Goal: Register for event/course

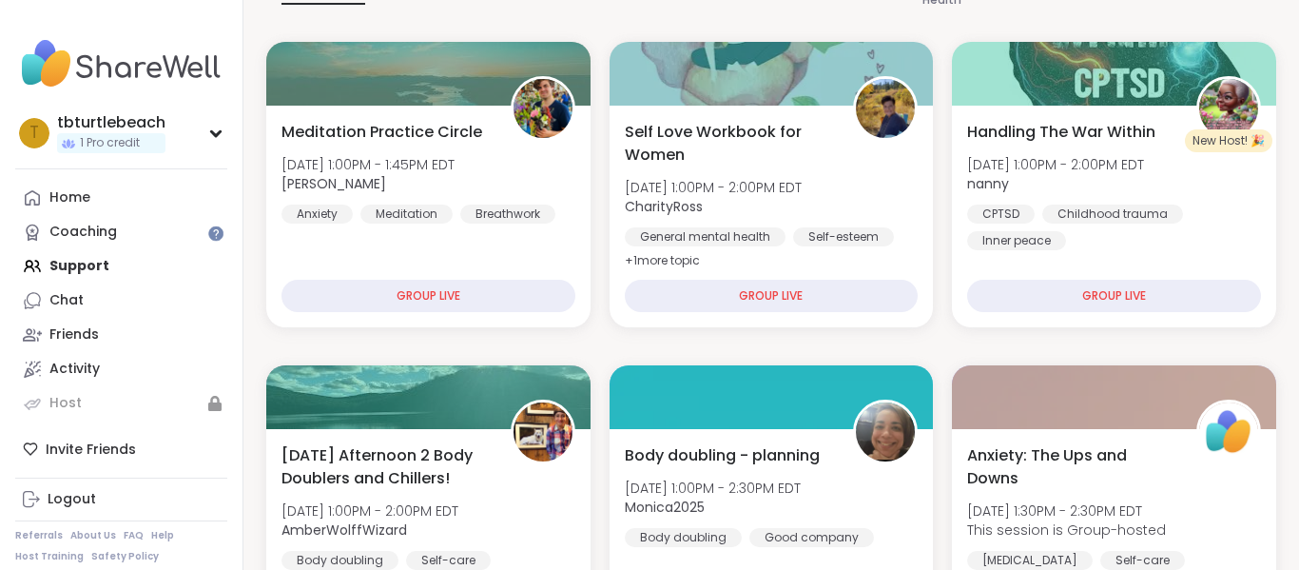
scroll to position [319, 0]
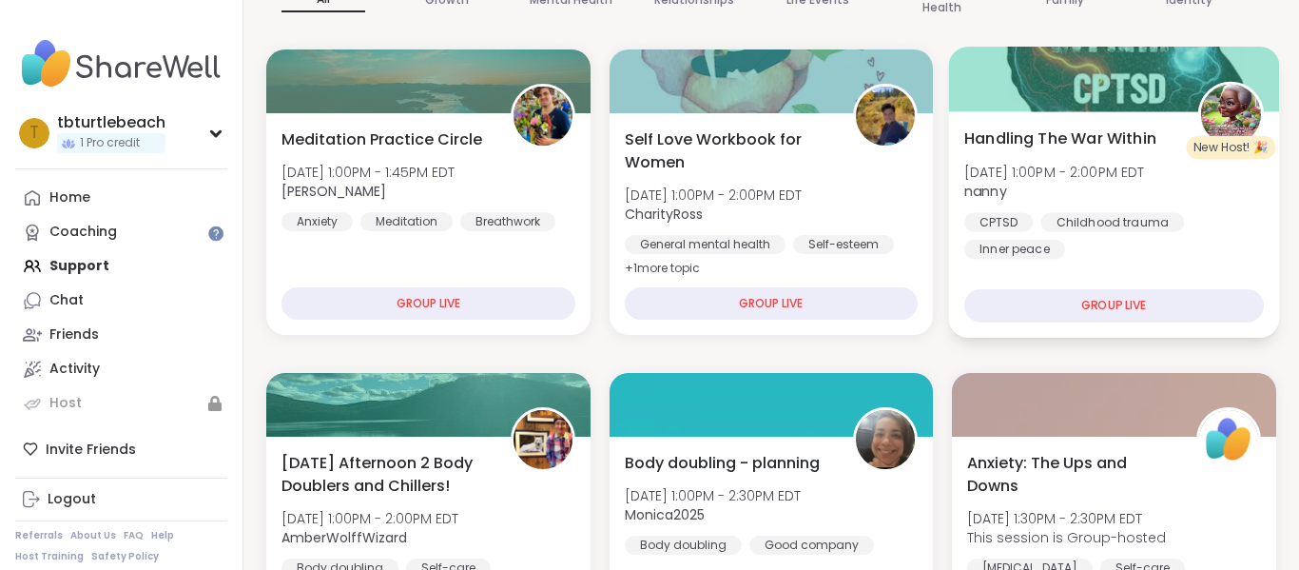
click at [1118, 305] on div "GROUP LIVE" at bounding box center [1115, 305] width 300 height 33
click at [1104, 312] on div "GROUP LIVE" at bounding box center [1115, 305] width 300 height 33
click at [1101, 307] on div "GROUP LIVE" at bounding box center [1115, 305] width 300 height 33
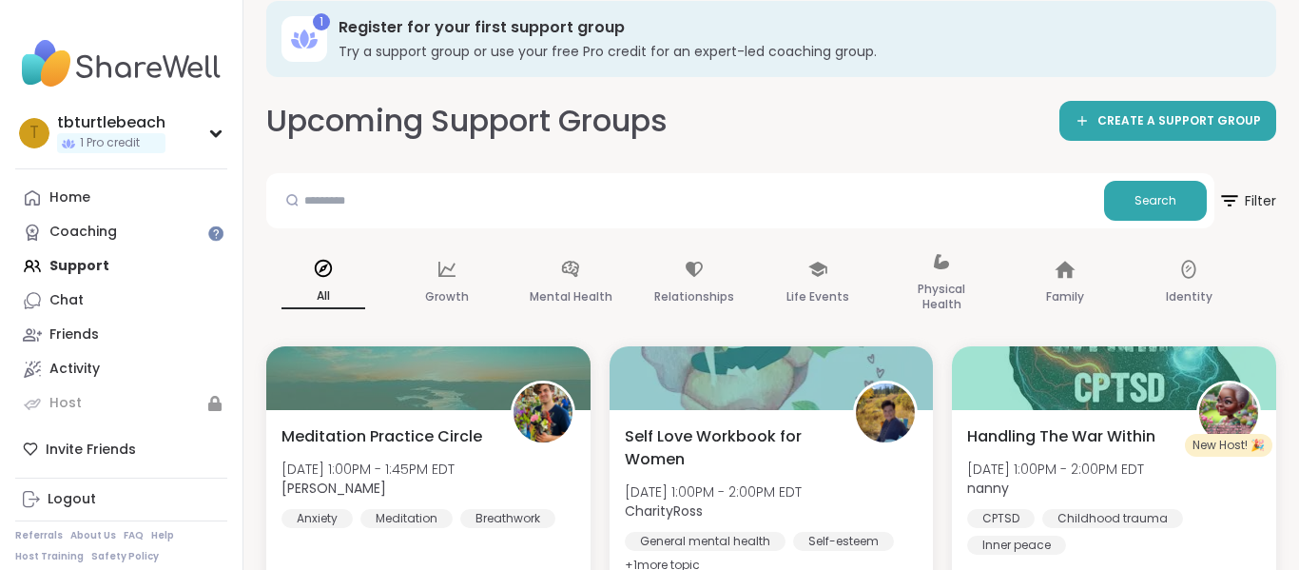
scroll to position [29, 0]
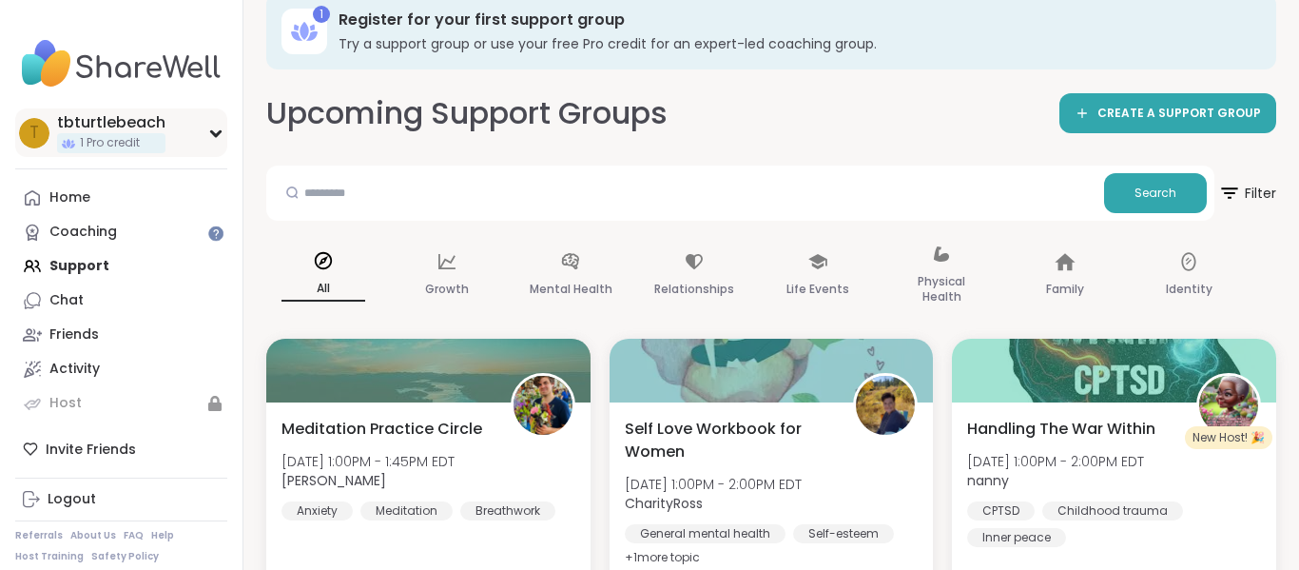
click at [217, 137] on icon at bounding box center [215, 133] width 15 height 10
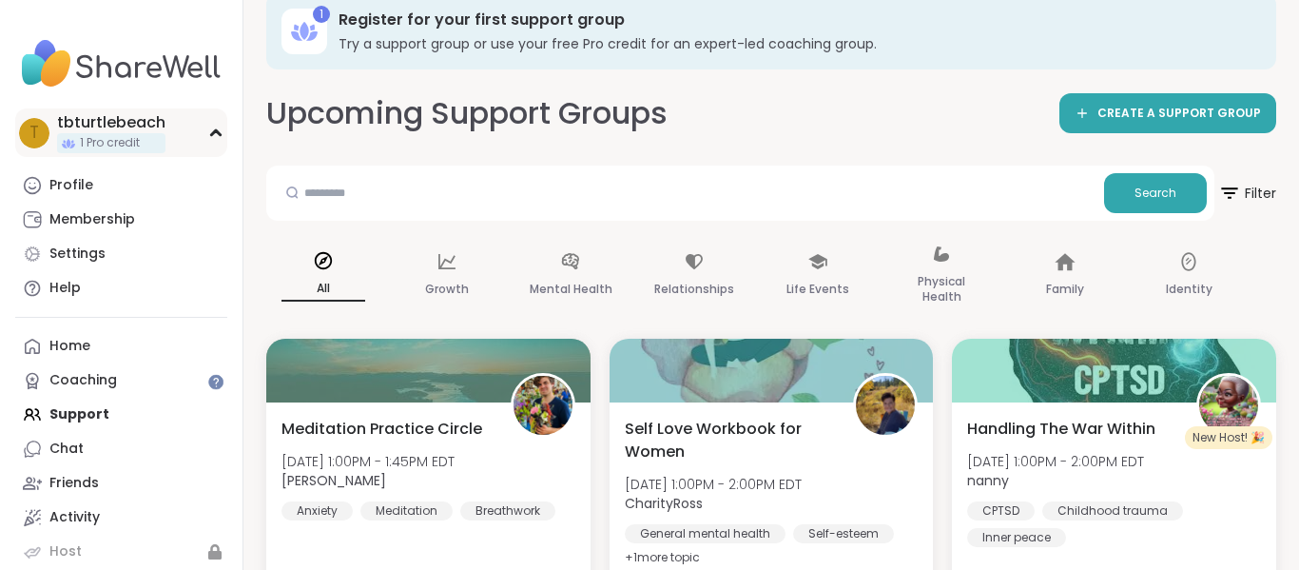
click at [217, 137] on icon at bounding box center [215, 133] width 15 height 10
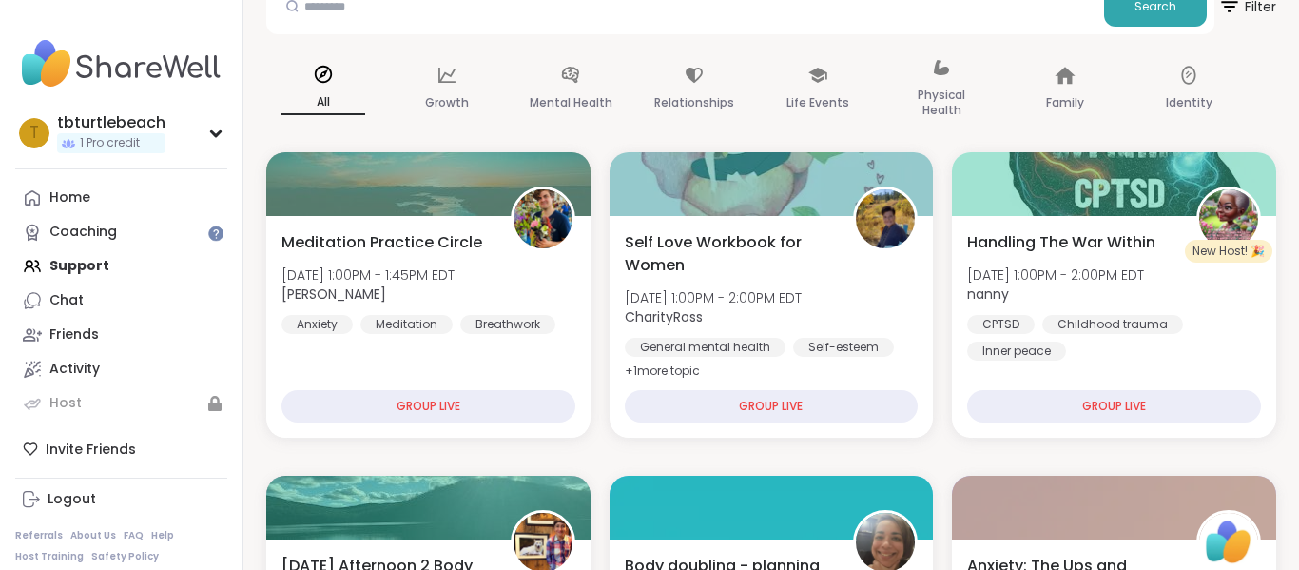
scroll to position [223, 0]
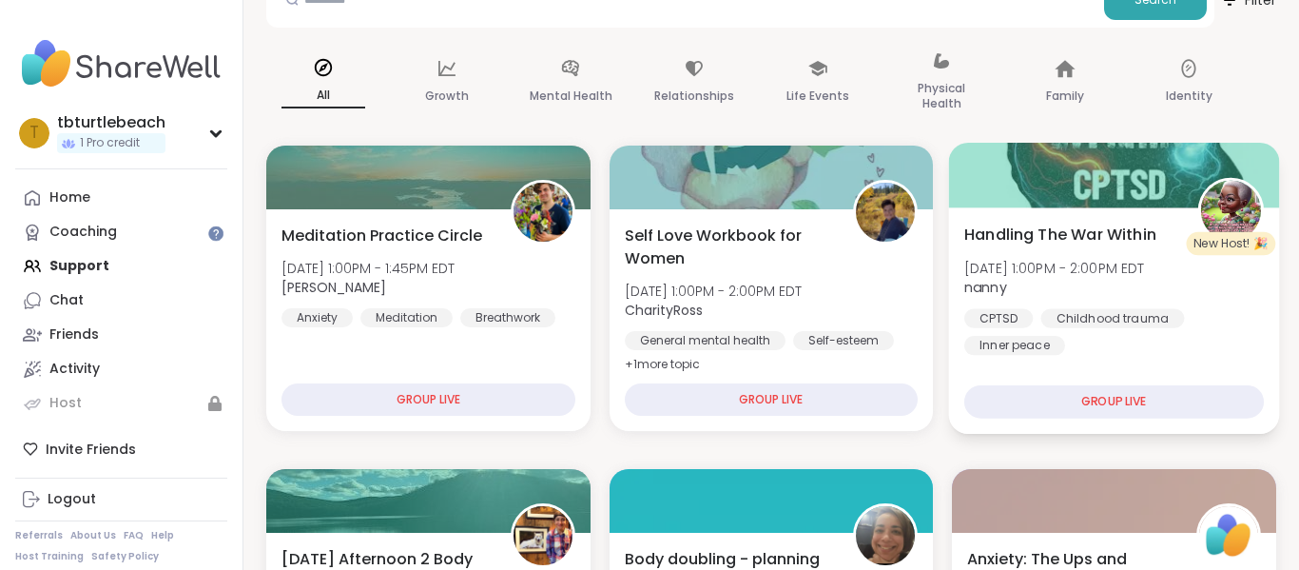
click at [1231, 270] on div "Handling The War Within Tue, Oct 07 | 1:00PM - 2:00PM EDT nanny CPTSD Childhood…" at bounding box center [1115, 289] width 300 height 132
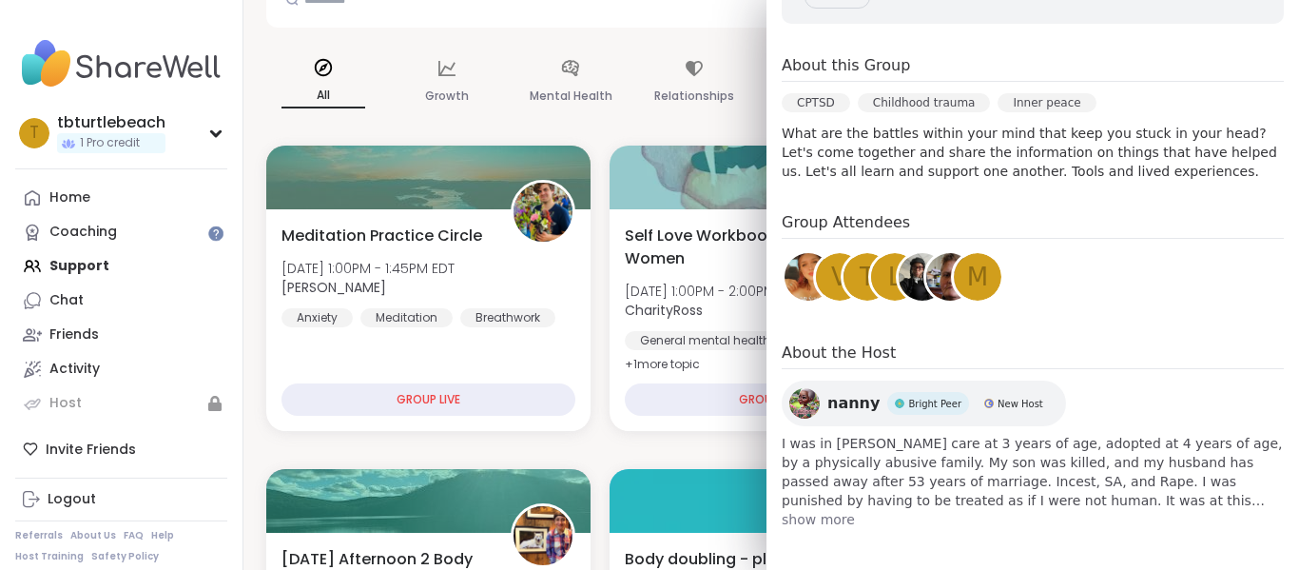
scroll to position [352, 0]
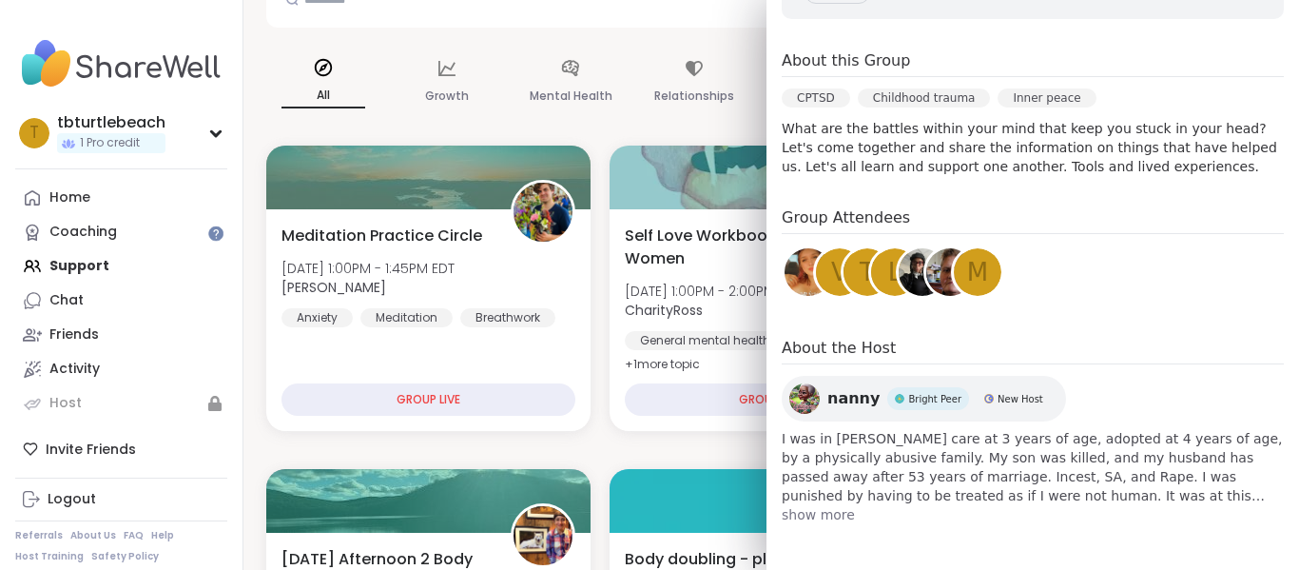
click at [800, 518] on span "show more" at bounding box center [1033, 514] width 502 height 19
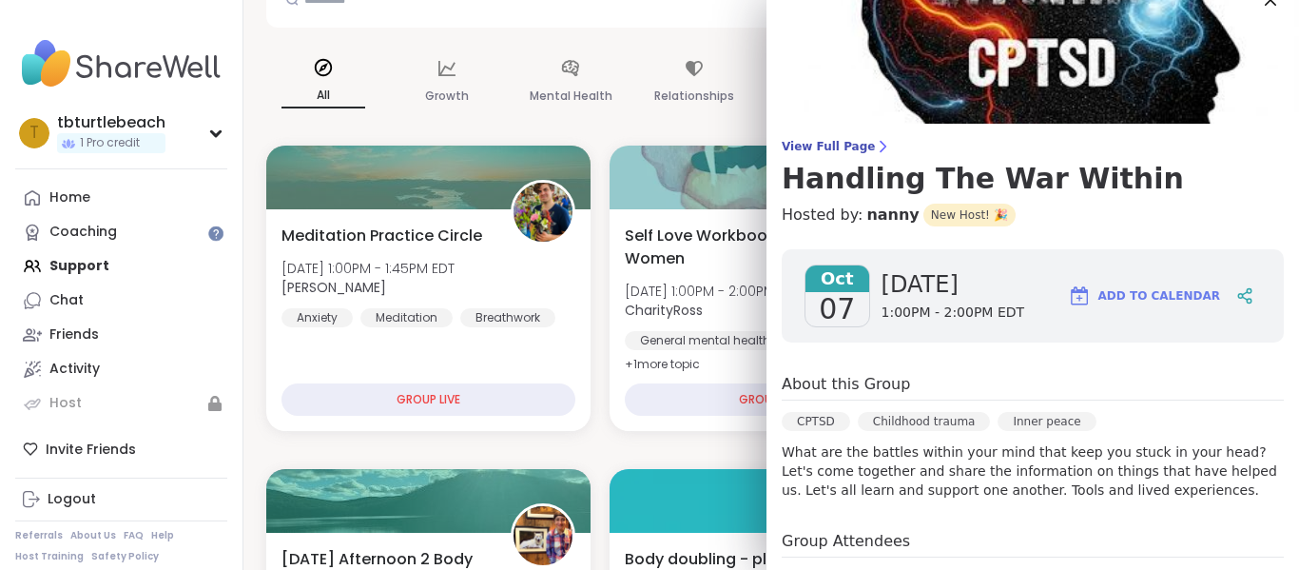
scroll to position [26, 0]
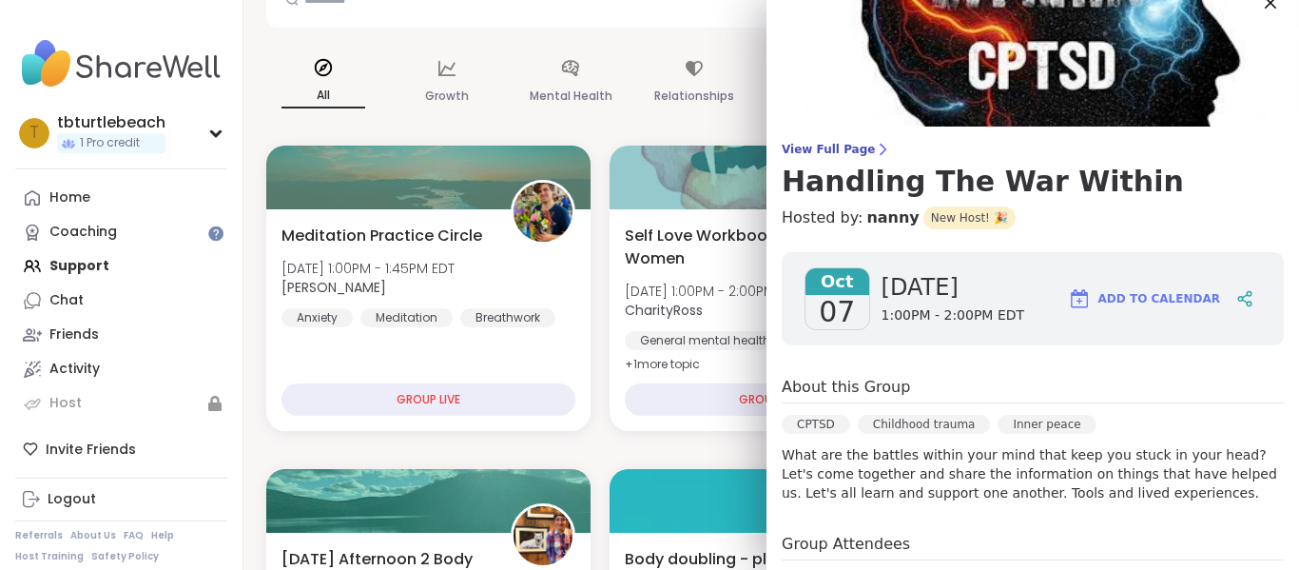
click at [1149, 295] on span "Add to Calendar" at bounding box center [1160, 298] width 122 height 17
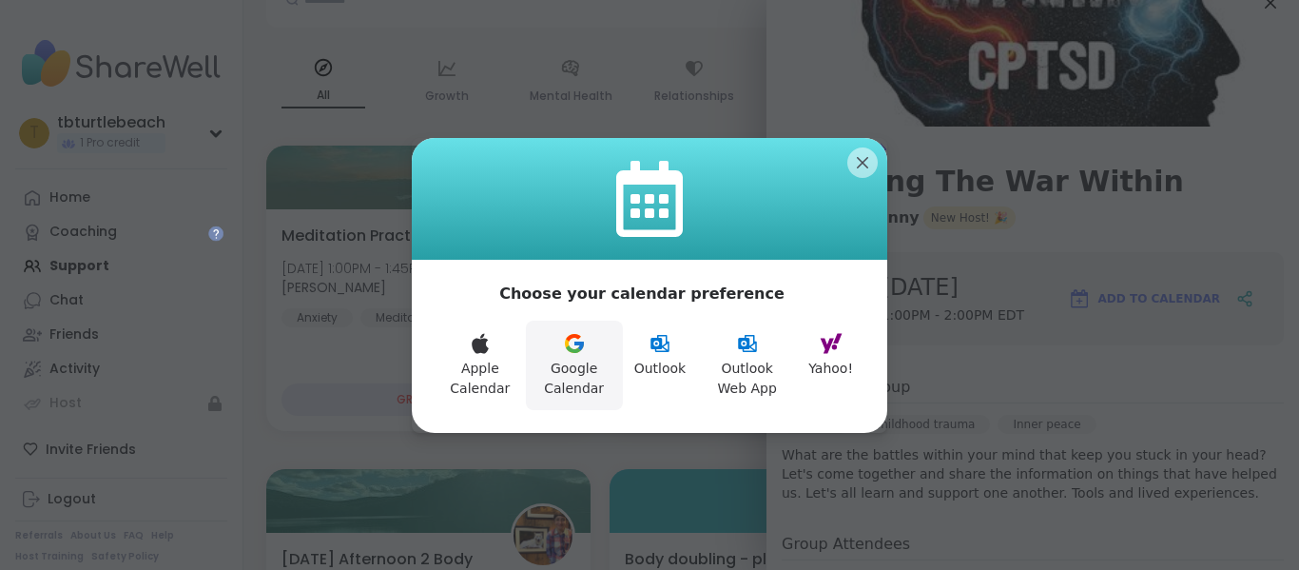
click at [582, 359] on button "Google Calendar" at bounding box center [574, 365] width 97 height 89
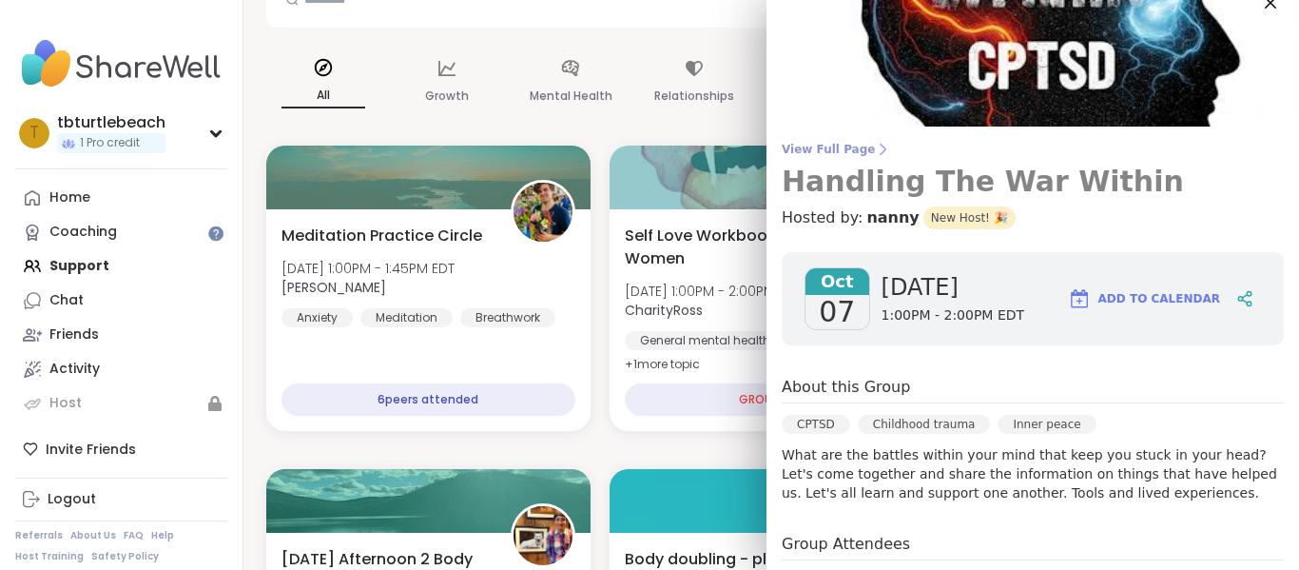
click at [875, 147] on icon at bounding box center [882, 149] width 15 height 15
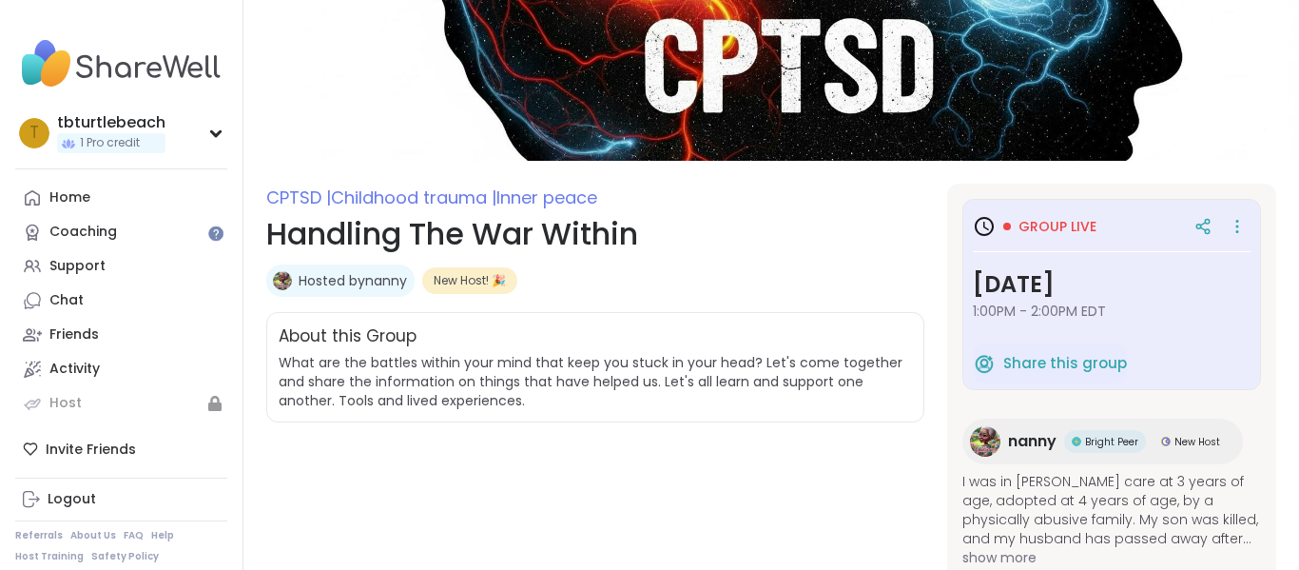
scroll to position [87, 0]
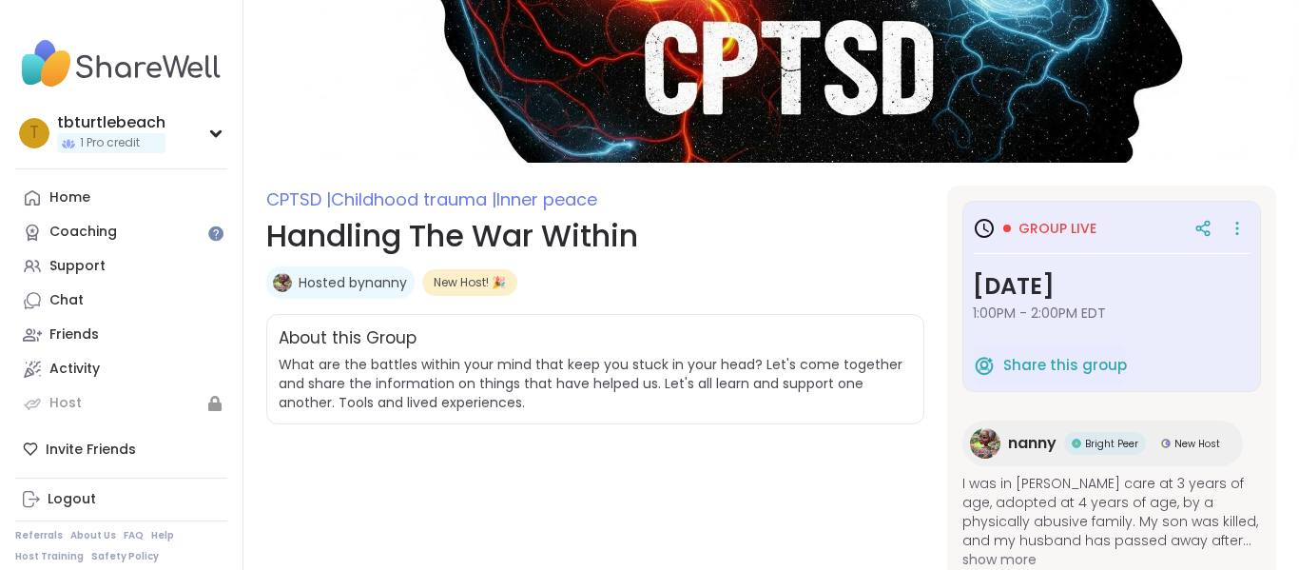
click at [336, 288] on link "Hosted by nanny" at bounding box center [353, 282] width 108 height 19
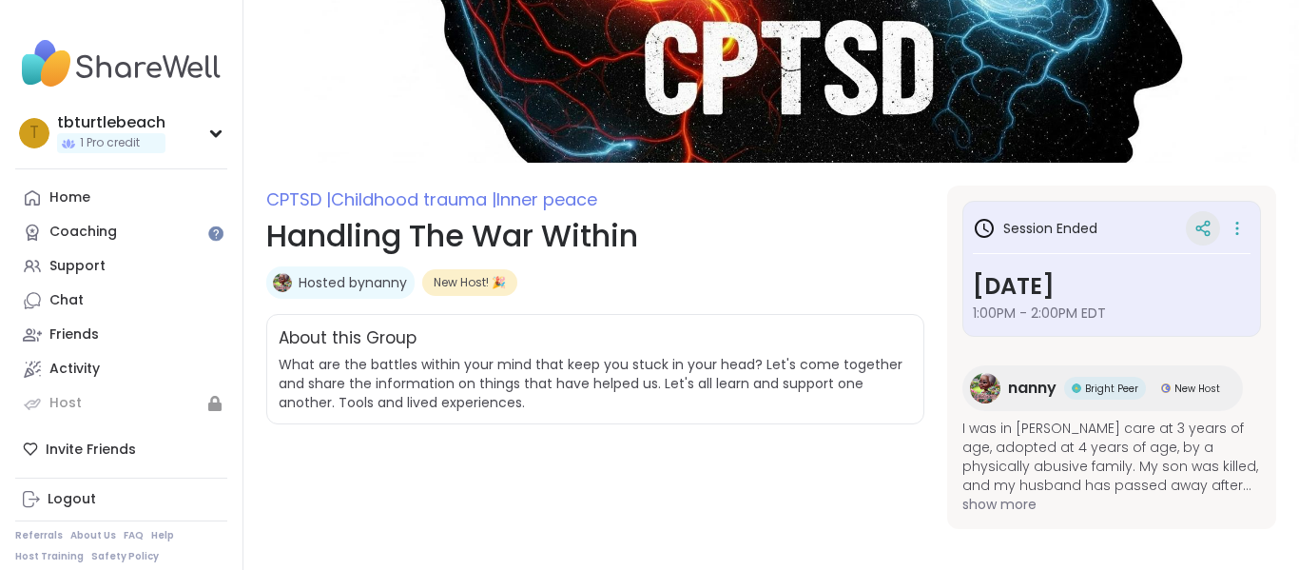
click at [1201, 231] on icon at bounding box center [1203, 228] width 17 height 17
click at [1236, 231] on icon at bounding box center [1237, 228] width 19 height 27
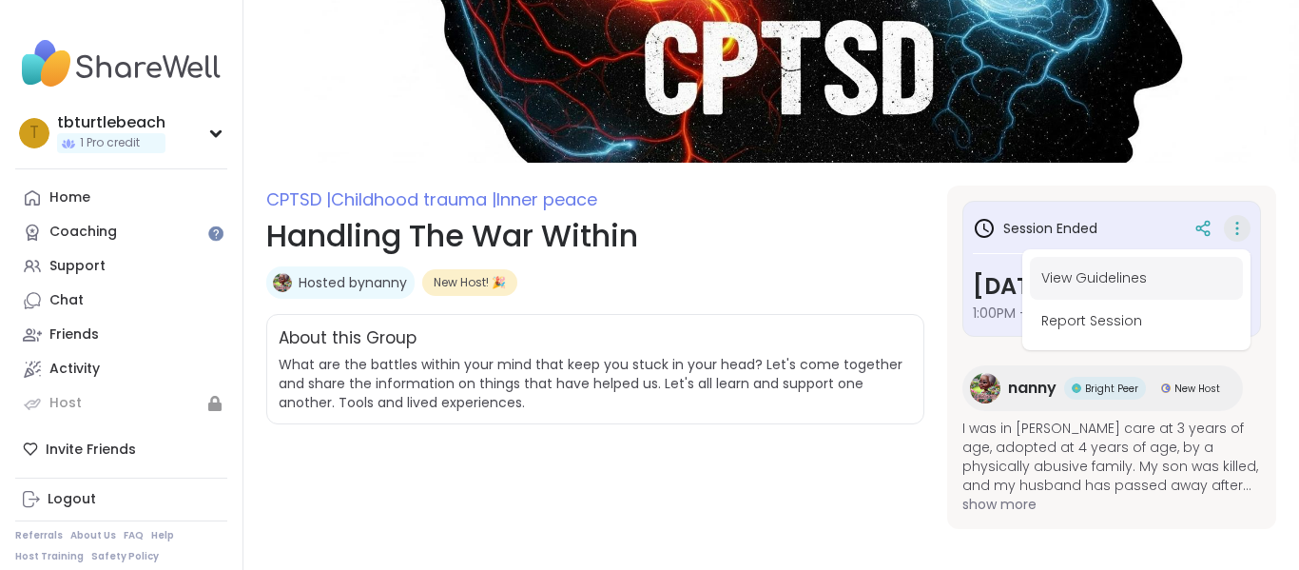
click at [1150, 283] on button "View Guidelines" at bounding box center [1136, 278] width 213 height 43
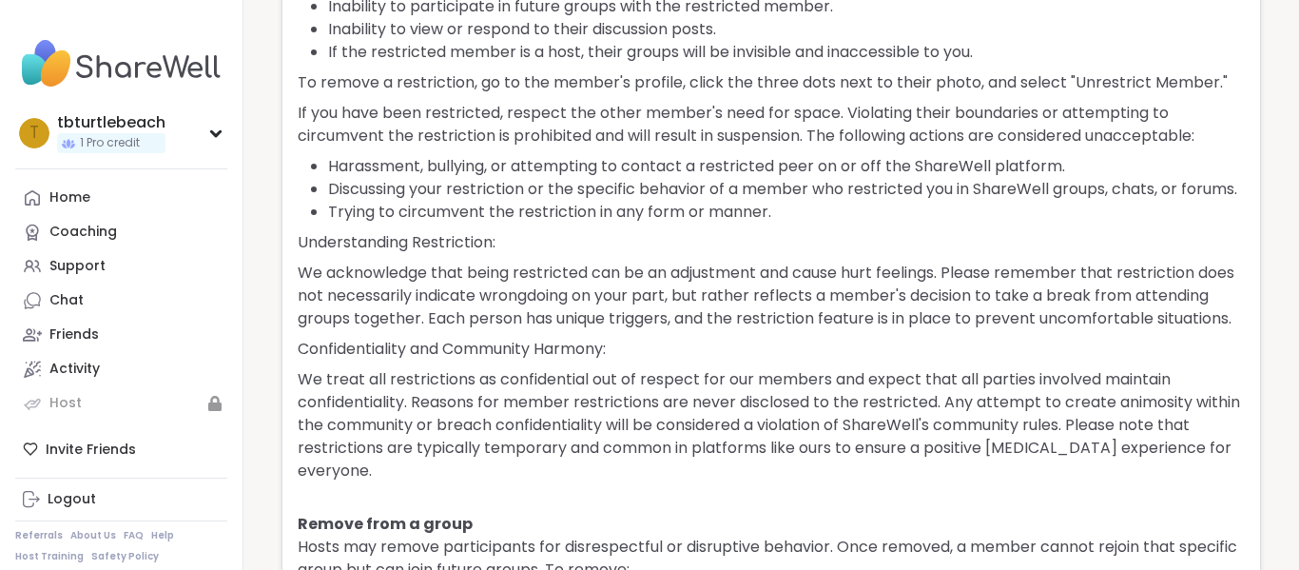
scroll to position [3058, 0]
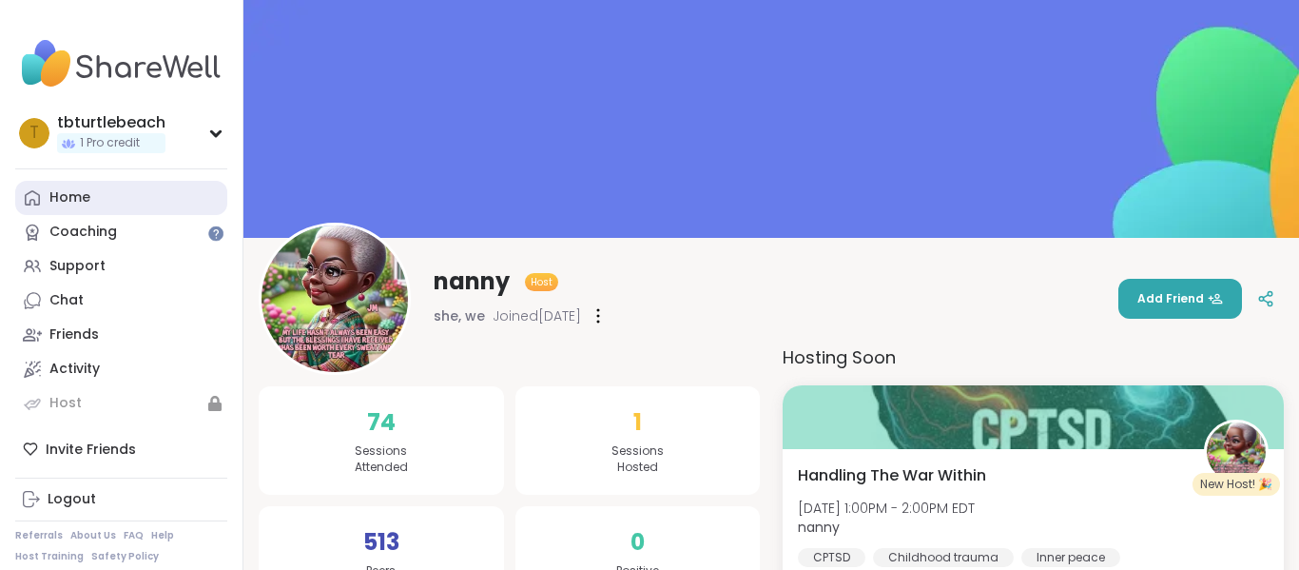
click at [88, 196] on div "Home" at bounding box center [69, 197] width 41 height 19
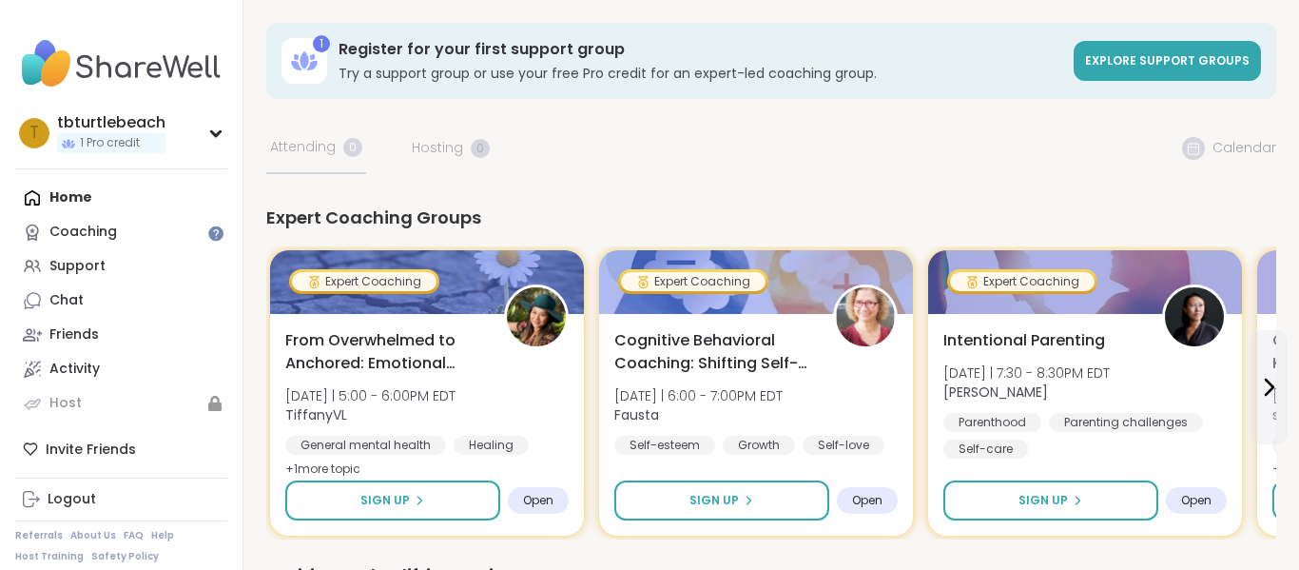
click at [1265, 392] on icon at bounding box center [1269, 387] width 23 height 23
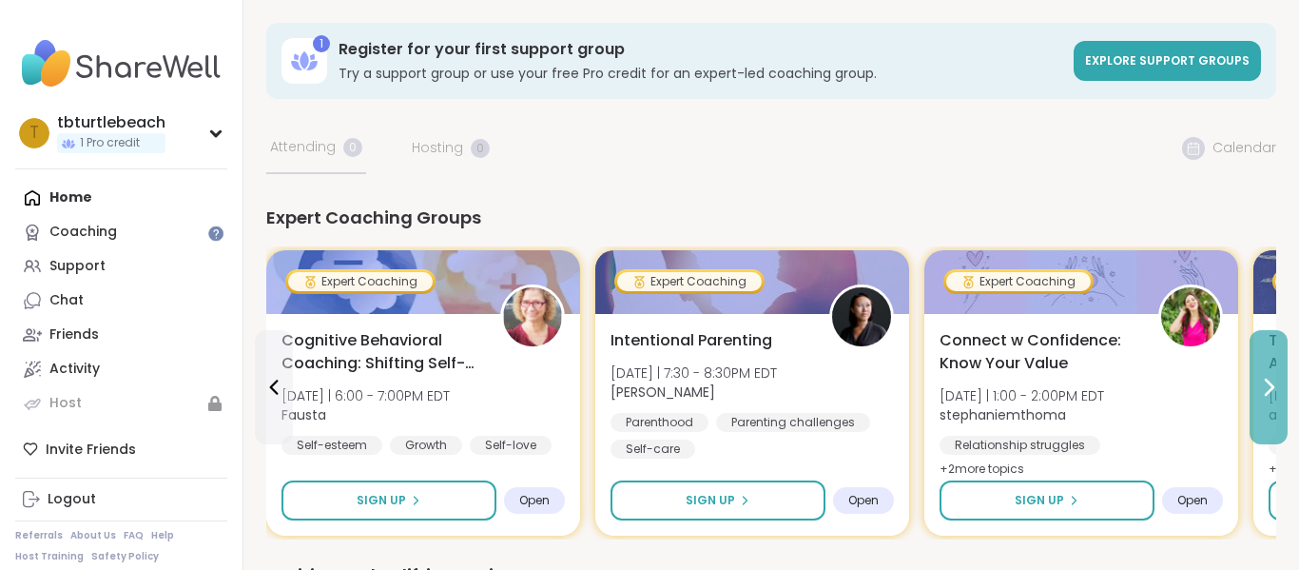
click at [1265, 392] on icon at bounding box center [1269, 387] width 23 height 23
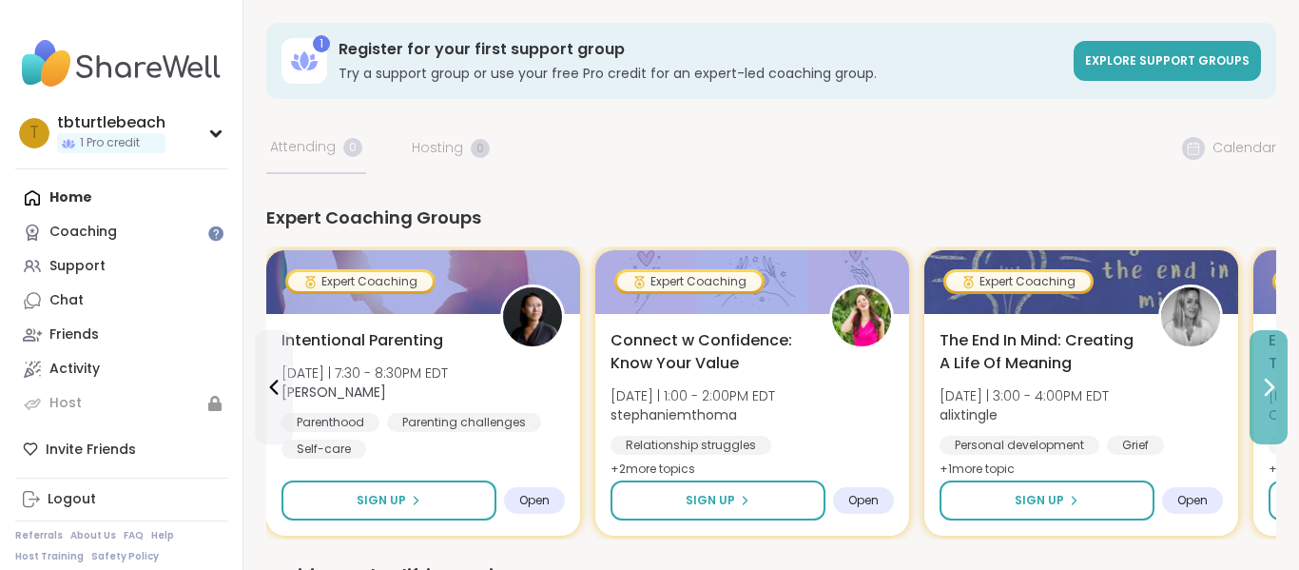
click at [1265, 392] on icon at bounding box center [1269, 387] width 23 height 23
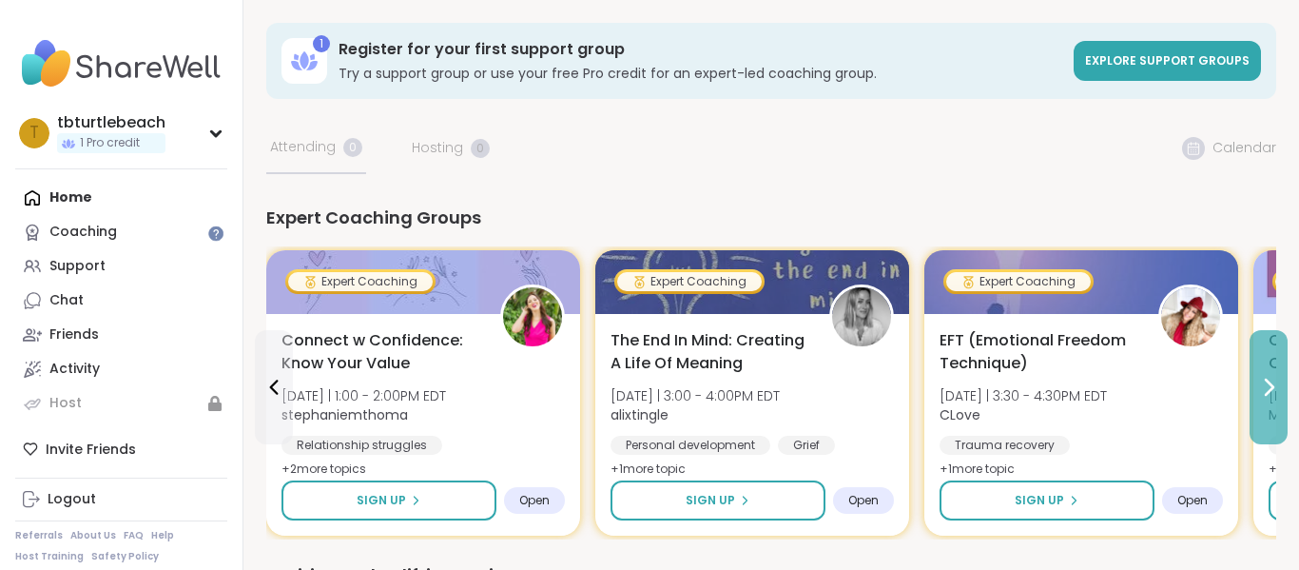
click at [1265, 392] on icon at bounding box center [1269, 387] width 23 height 23
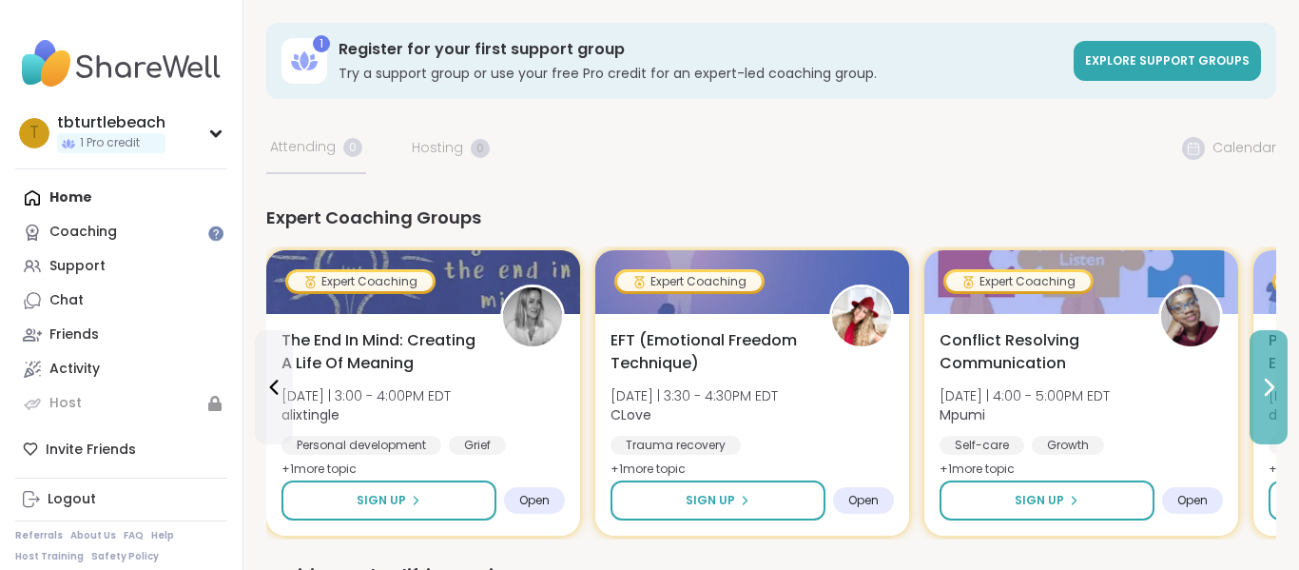
click at [1265, 392] on icon at bounding box center [1269, 387] width 23 height 23
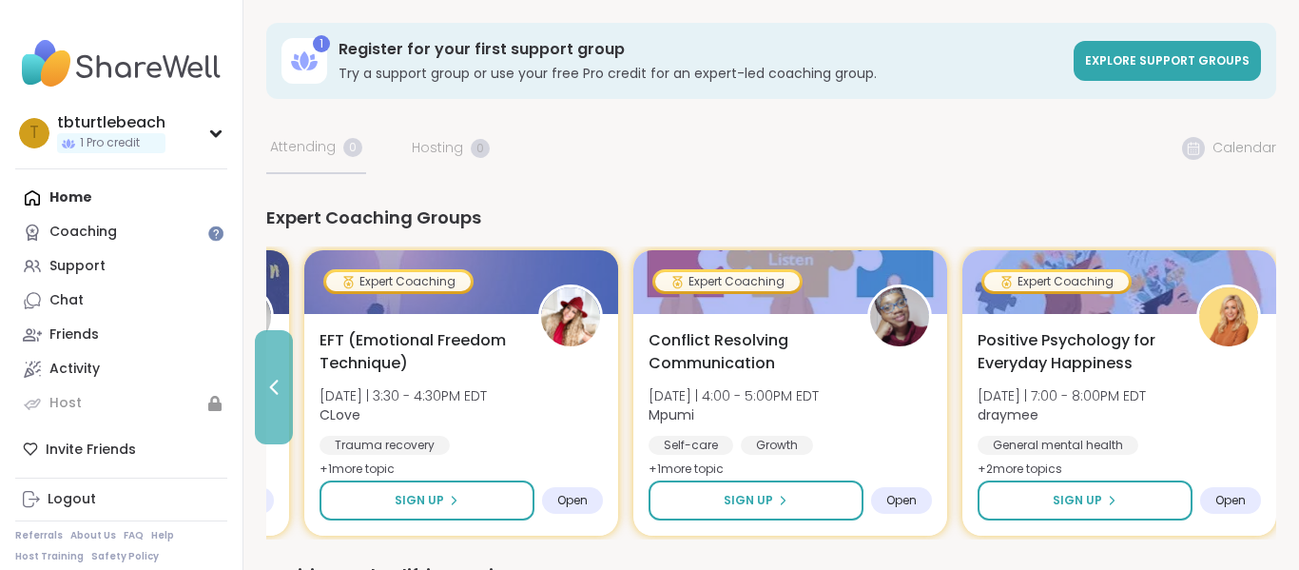
click at [268, 385] on icon at bounding box center [274, 387] width 23 height 23
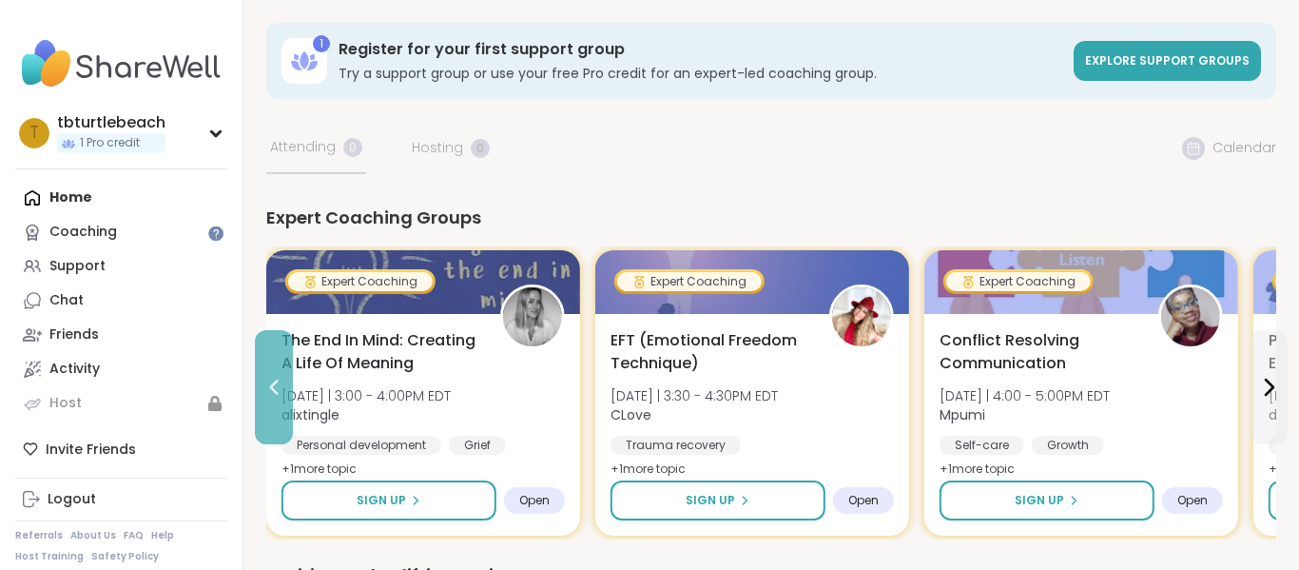
click at [268, 385] on icon at bounding box center [274, 387] width 23 height 23
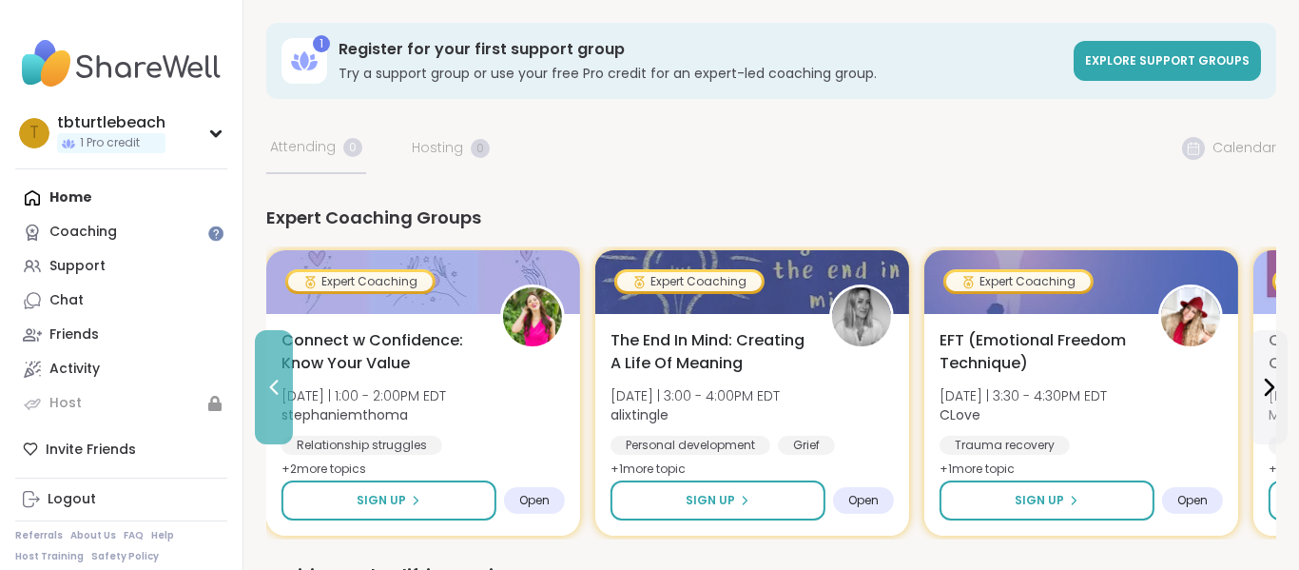
click at [268, 385] on icon at bounding box center [274, 387] width 23 height 23
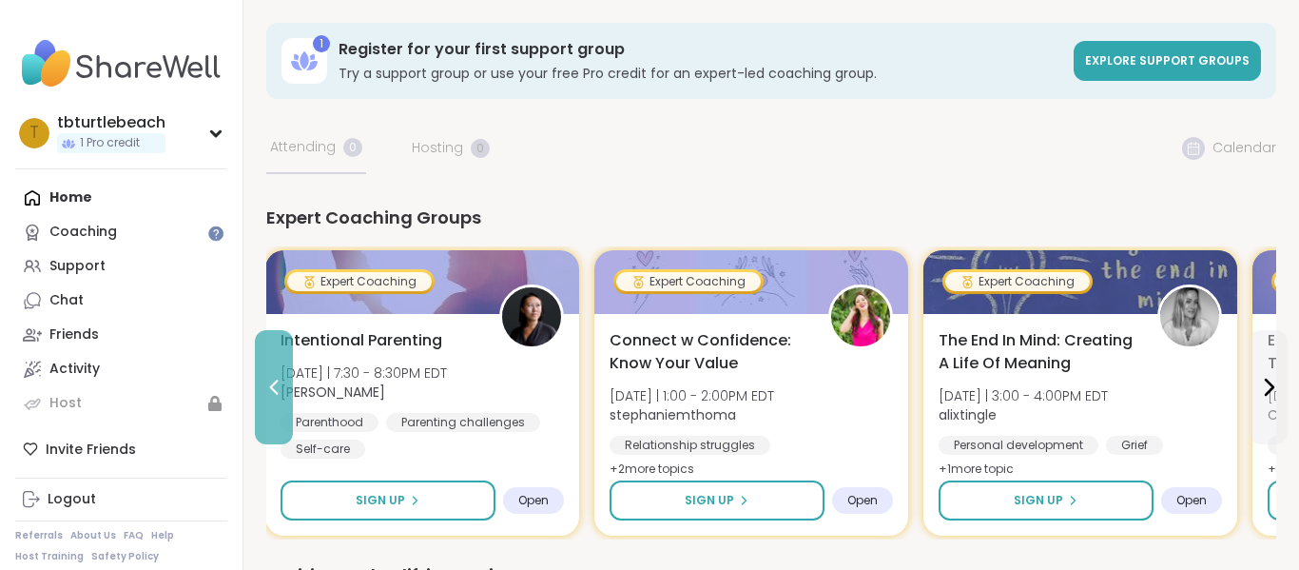
click at [268, 385] on icon at bounding box center [274, 387] width 23 height 23
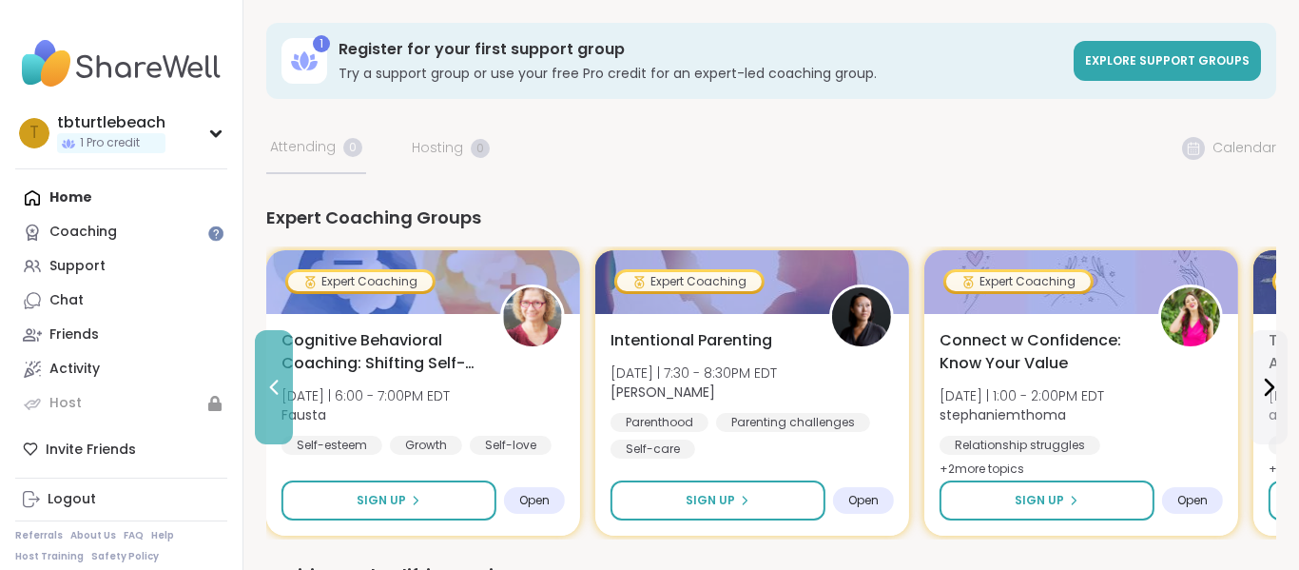
click at [268, 385] on icon at bounding box center [274, 387] width 23 height 23
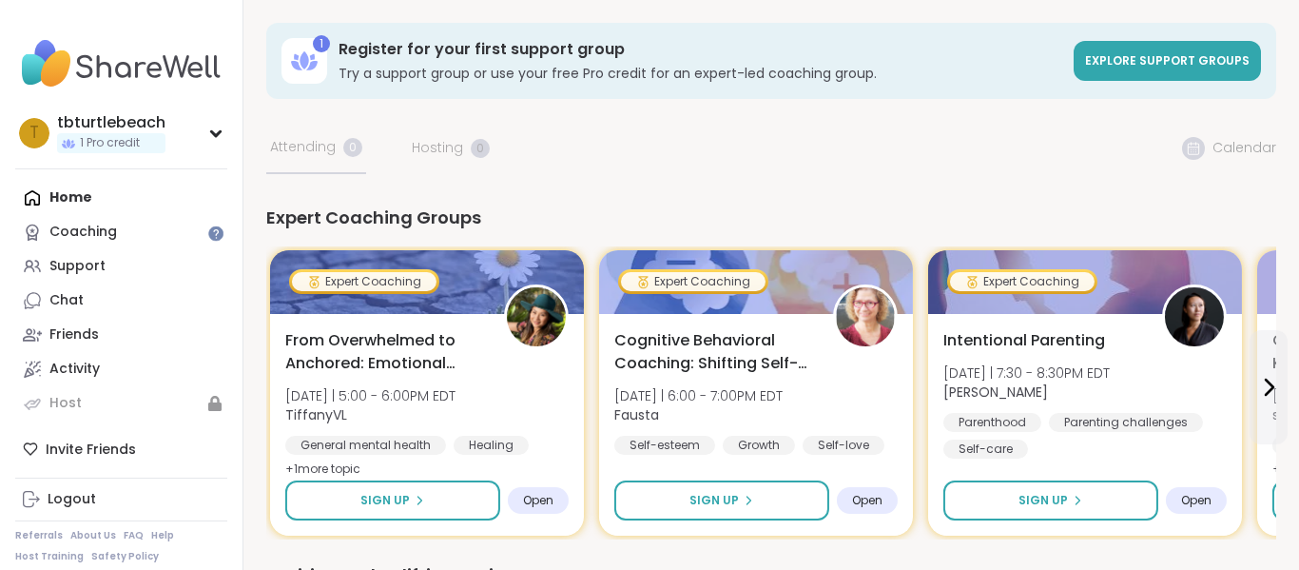
click at [270, 385] on div "From Overwhelmed to Anchored: Emotional Regulation Tue 10/7 | 5:00 - 6:00PM EDT…" at bounding box center [427, 425] width 314 height 222
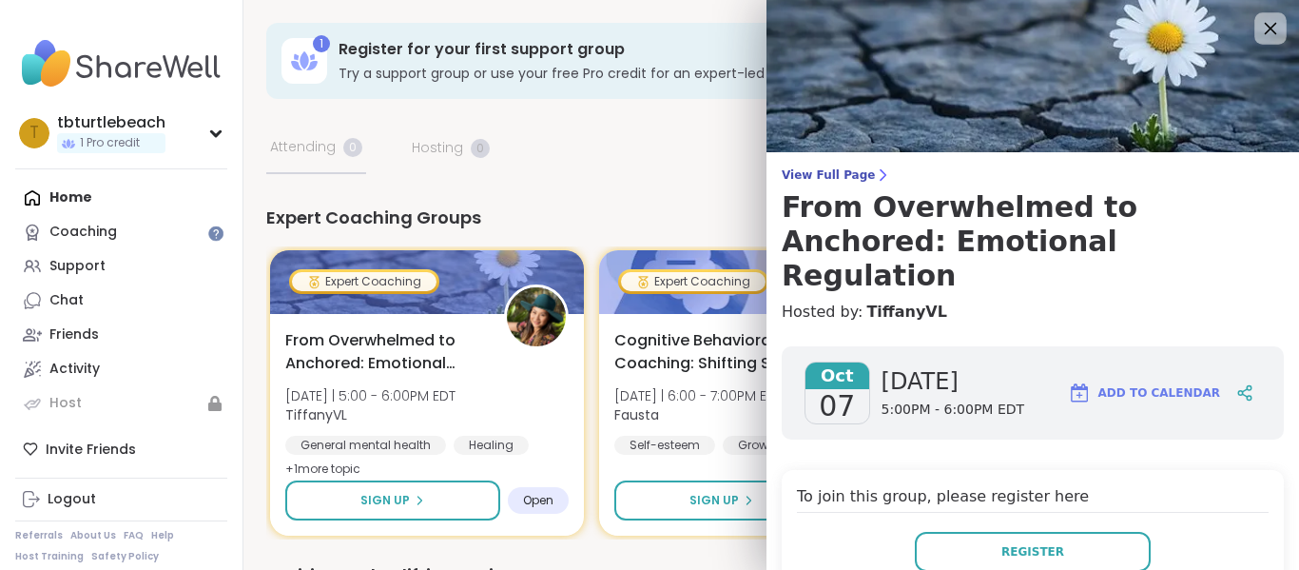
click at [1264, 34] on icon at bounding box center [1271, 28] width 24 height 24
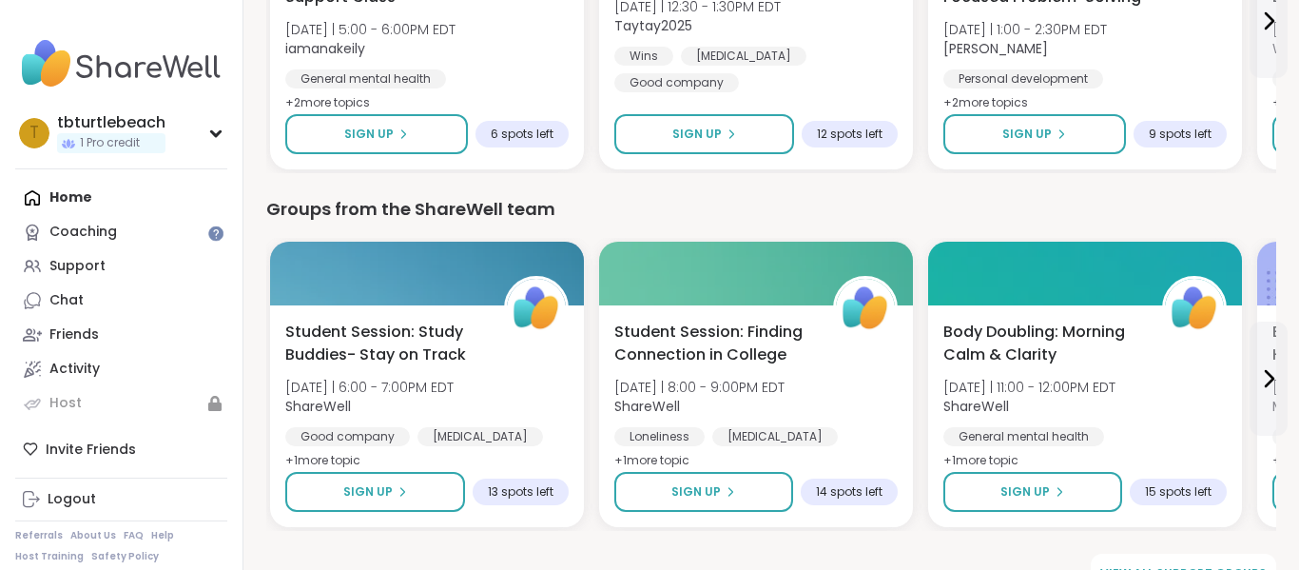
scroll to position [1087, 0]
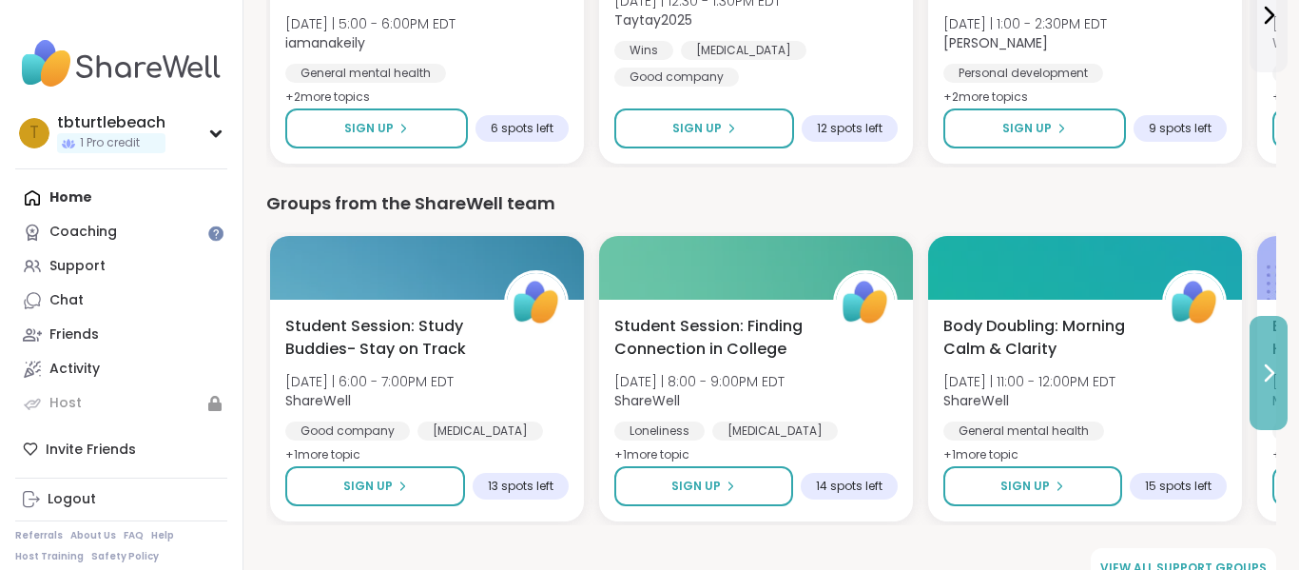
click at [1266, 379] on icon at bounding box center [1270, 372] width 8 height 15
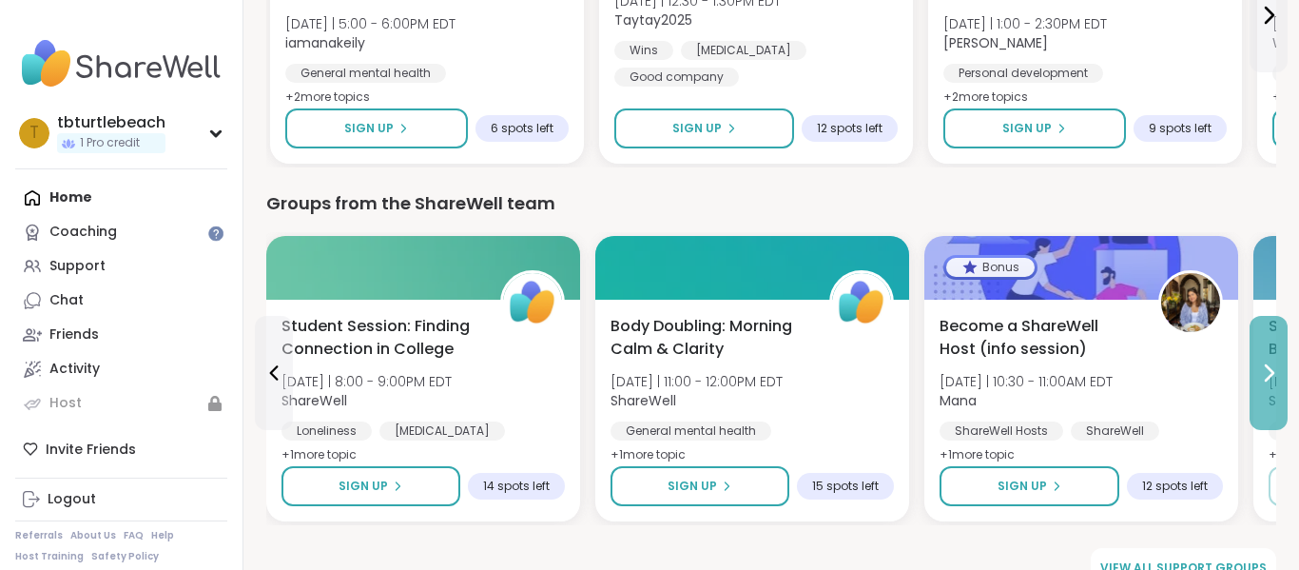
click at [1266, 379] on icon at bounding box center [1270, 372] width 8 height 15
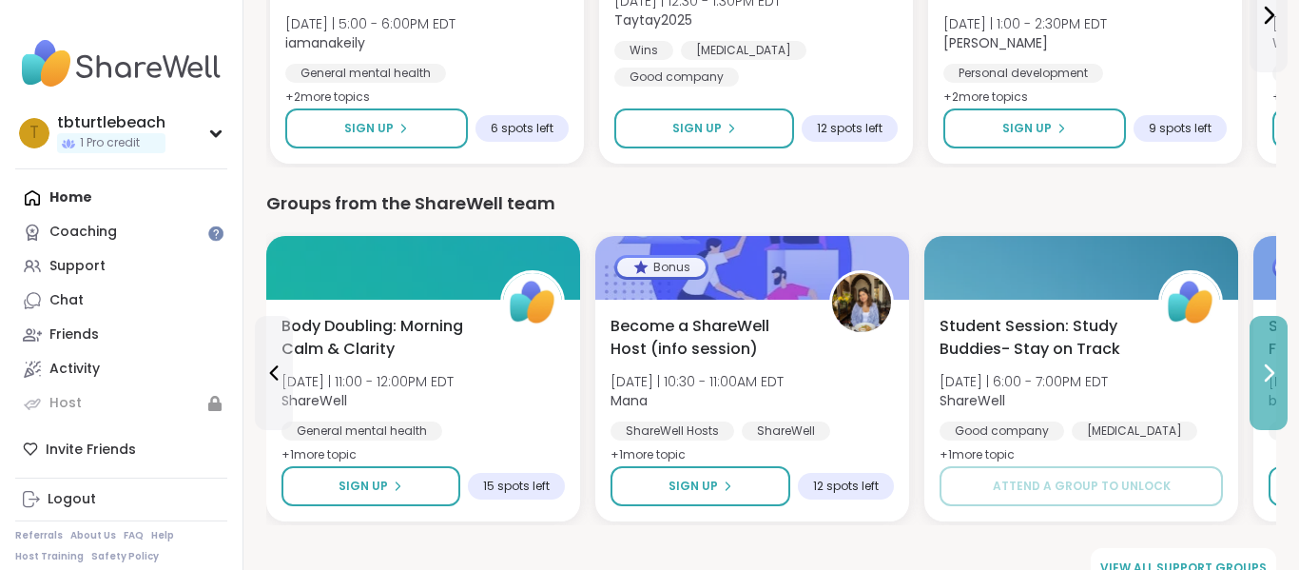
click at [1266, 379] on icon at bounding box center [1270, 372] width 8 height 15
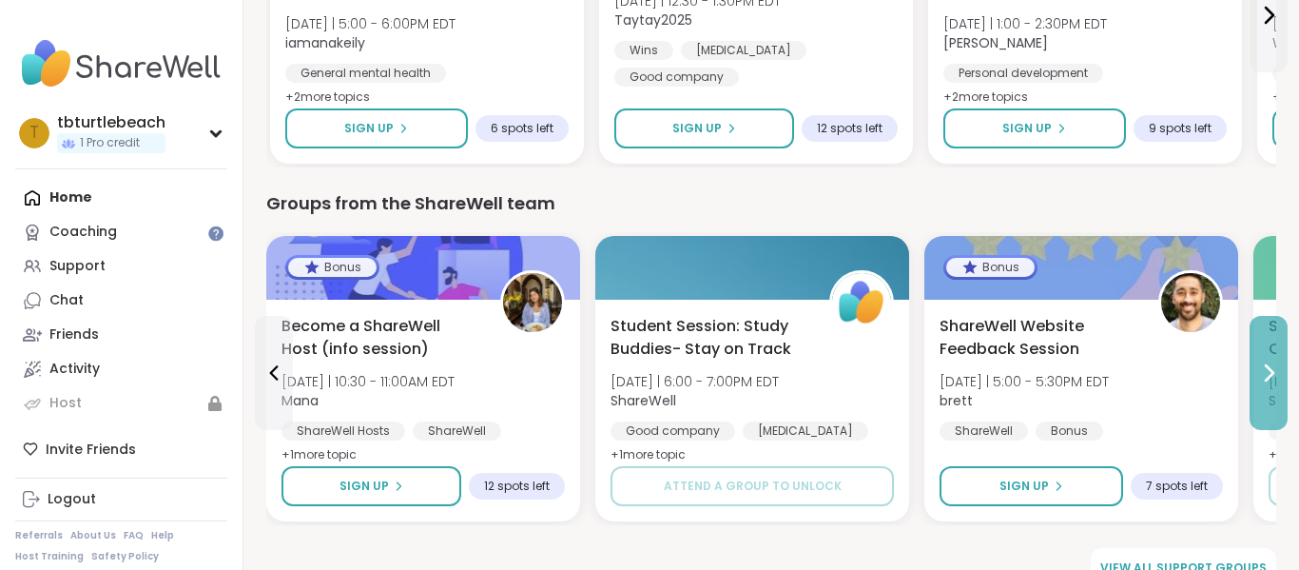
click at [1266, 379] on icon at bounding box center [1270, 372] width 8 height 15
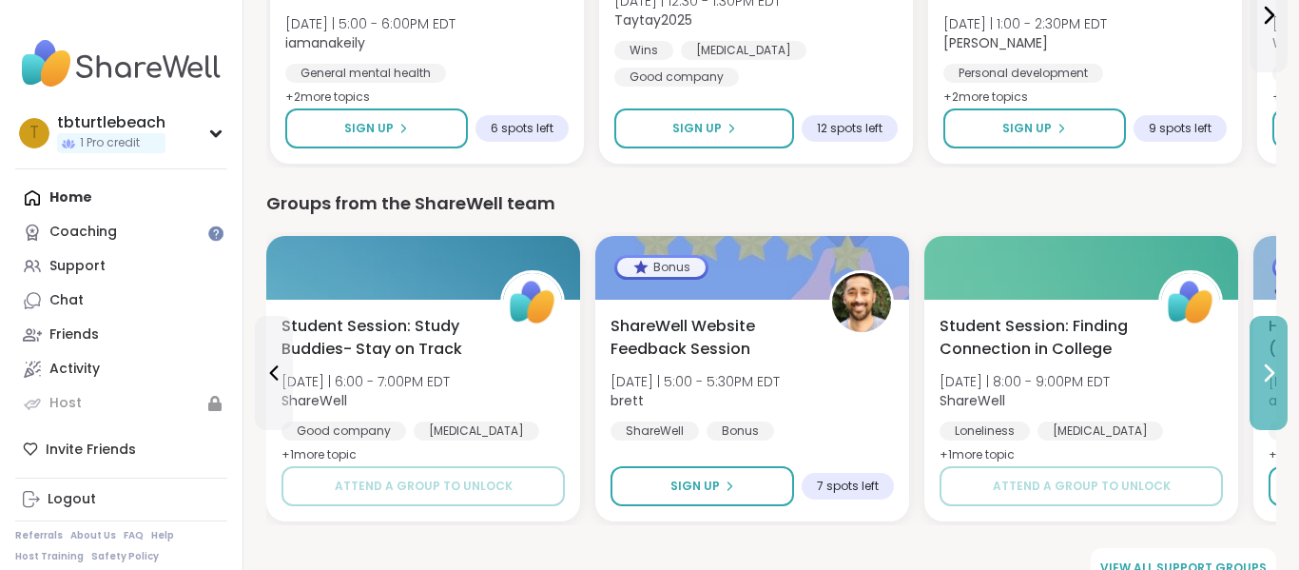
click at [1266, 379] on icon at bounding box center [1270, 372] width 8 height 15
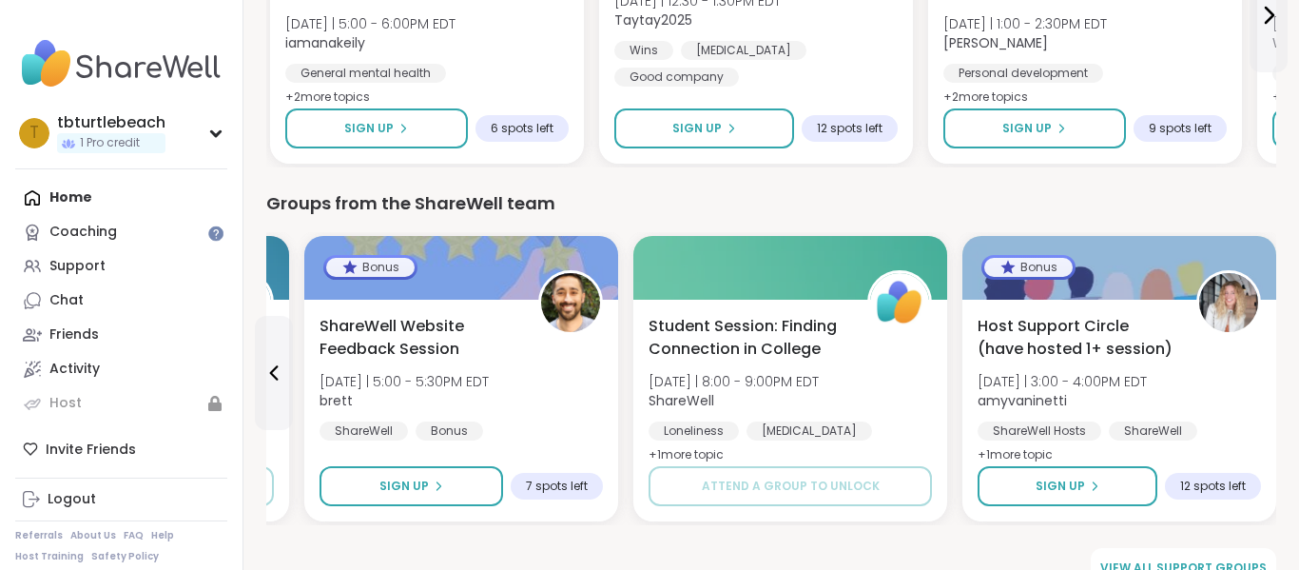
scroll to position [1124, 0]
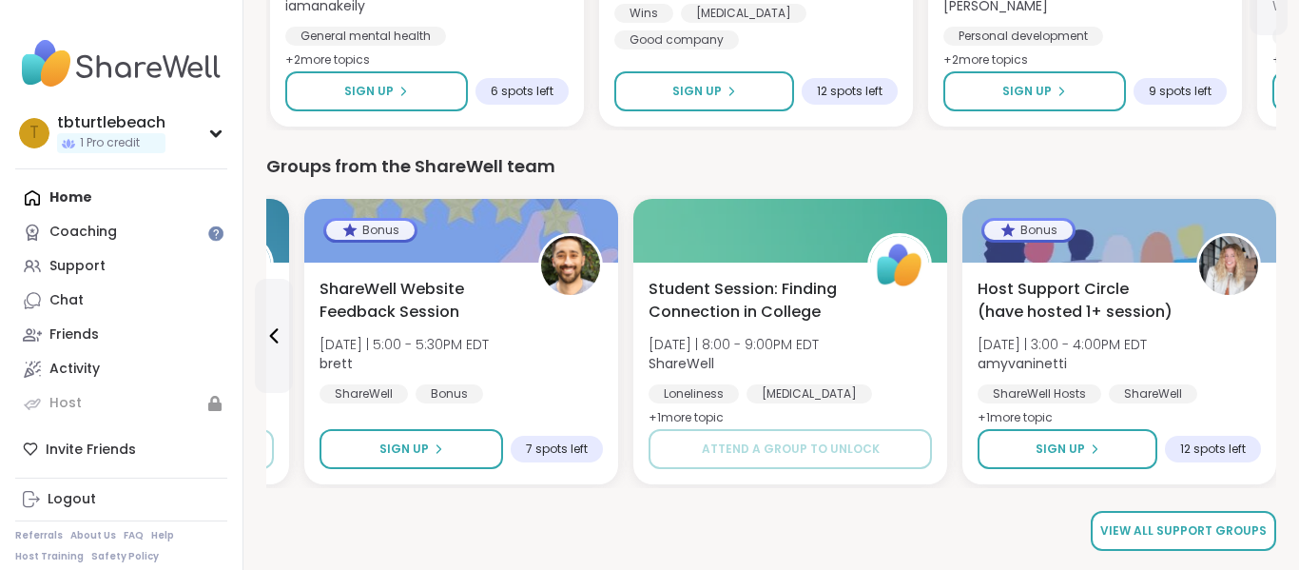
click at [1226, 532] on span "View all support groups" at bounding box center [1184, 530] width 166 height 17
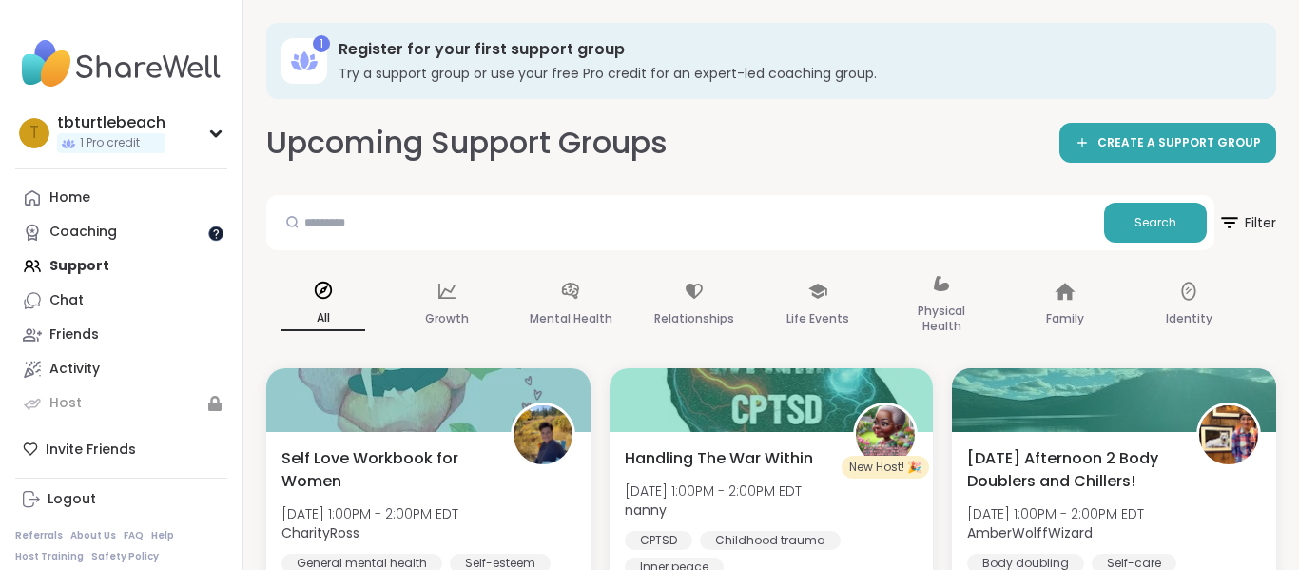
click at [216, 237] on div at bounding box center [215, 232] width 15 height 15
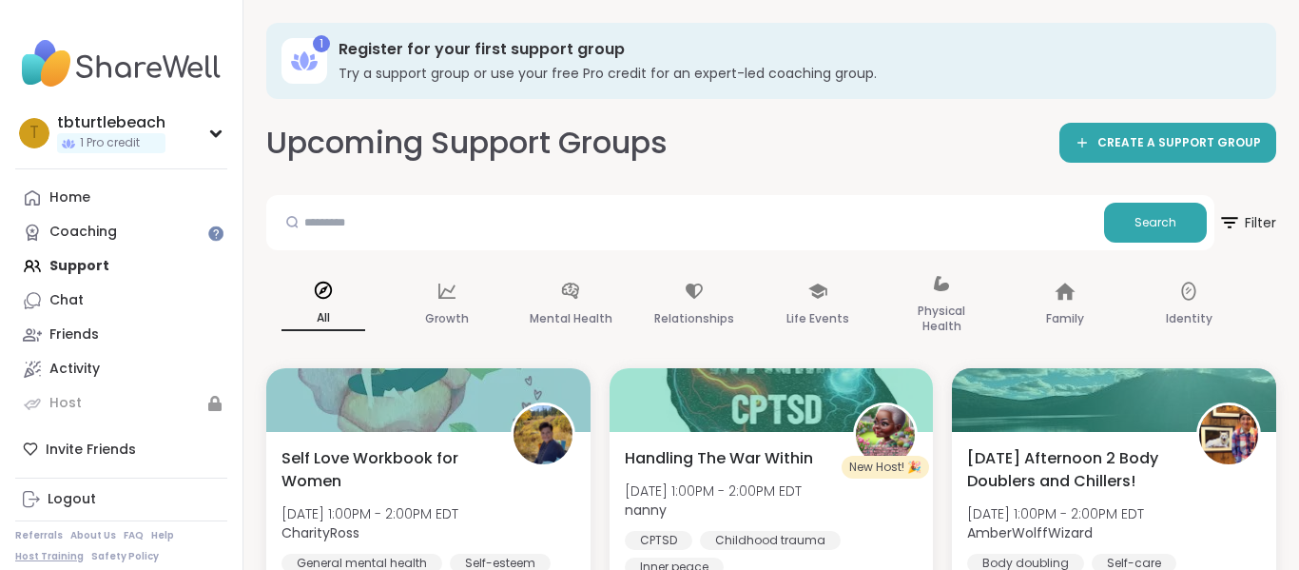
click at [61, 556] on link "Host Training" at bounding box center [49, 556] width 68 height 13
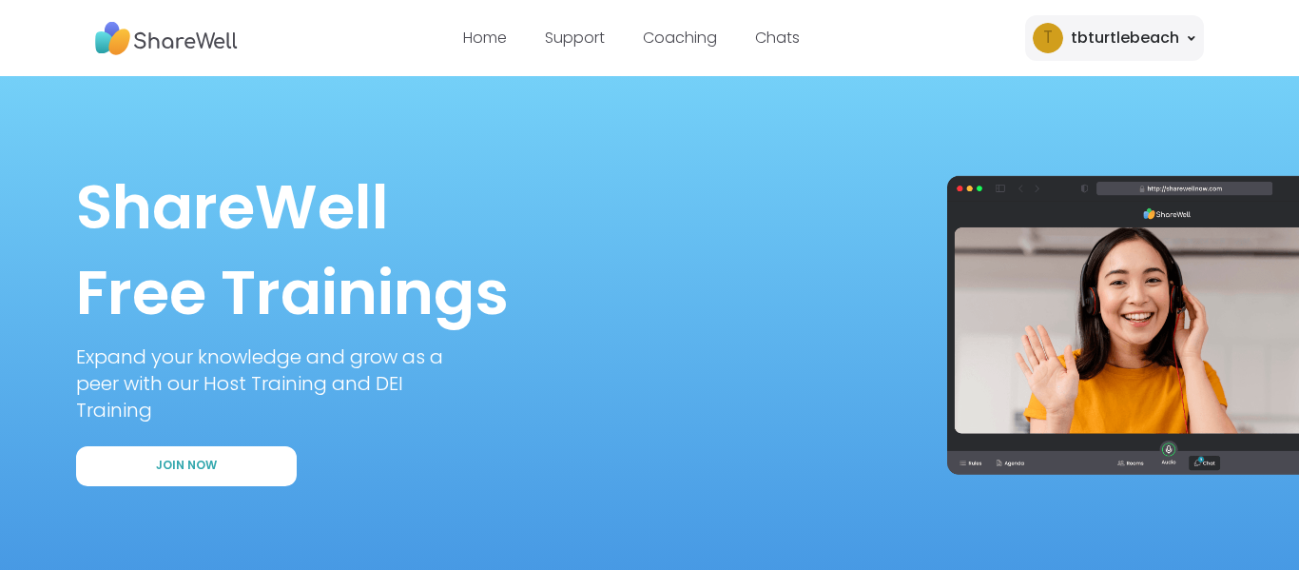
click at [1192, 41] on div "t tbturtlebeach" at bounding box center [1115, 38] width 179 height 46
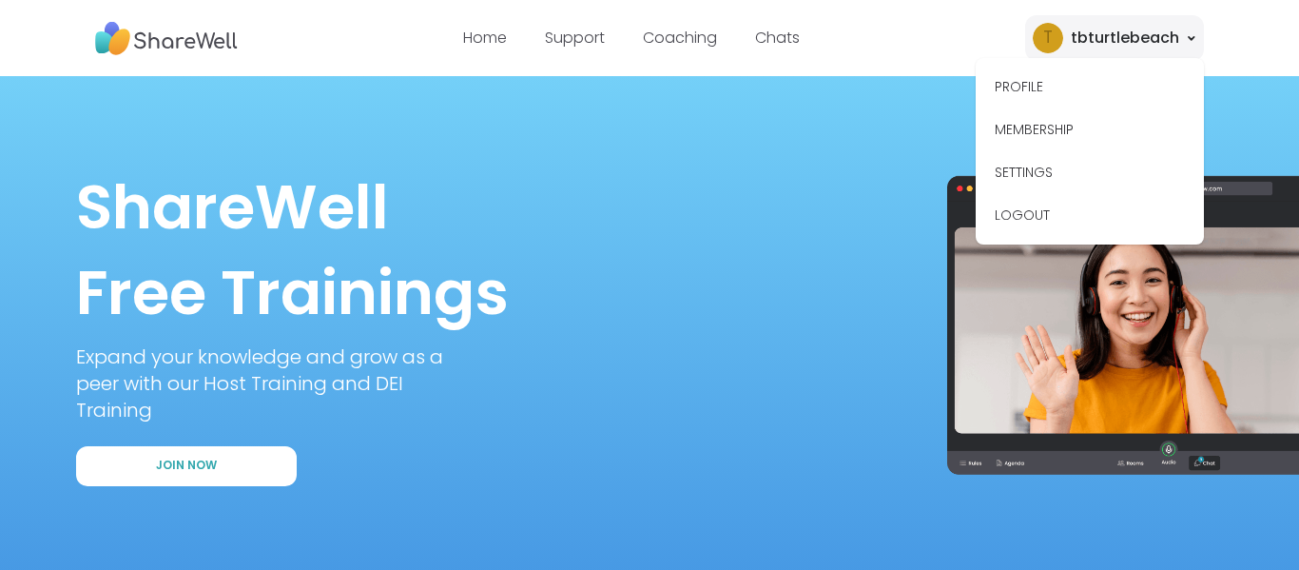
click at [744, 149] on section "ShareWell Free Trainings Expand your knowledge and grow as a peer with our Host…" at bounding box center [649, 325] width 1299 height 498
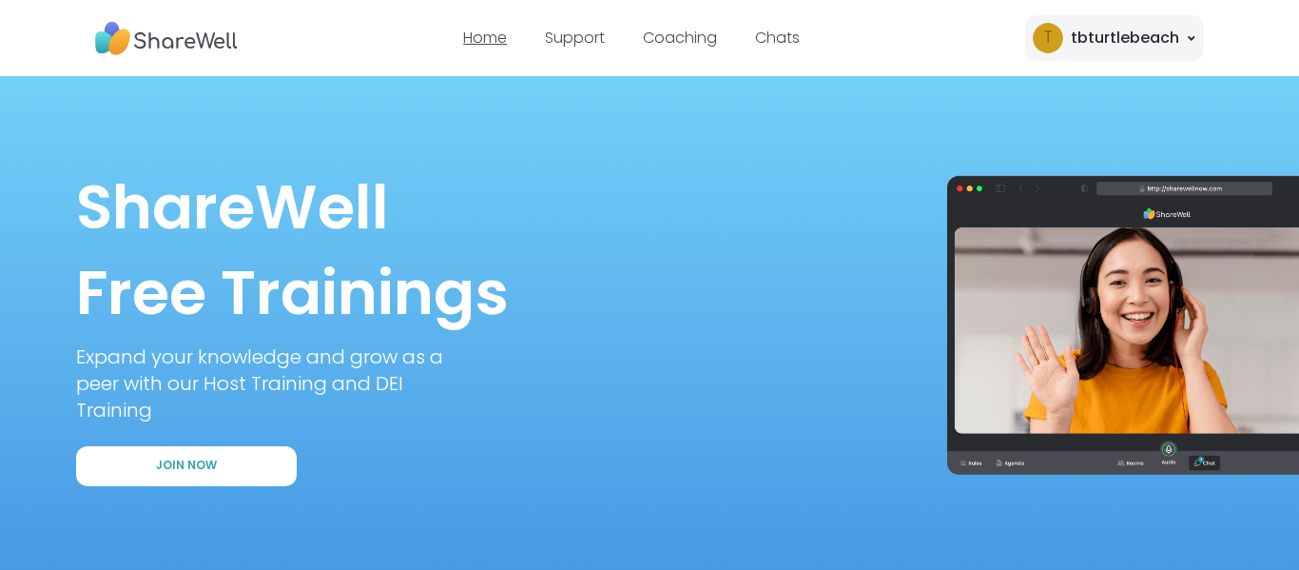
click at [496, 41] on link "Home" at bounding box center [485, 38] width 44 height 22
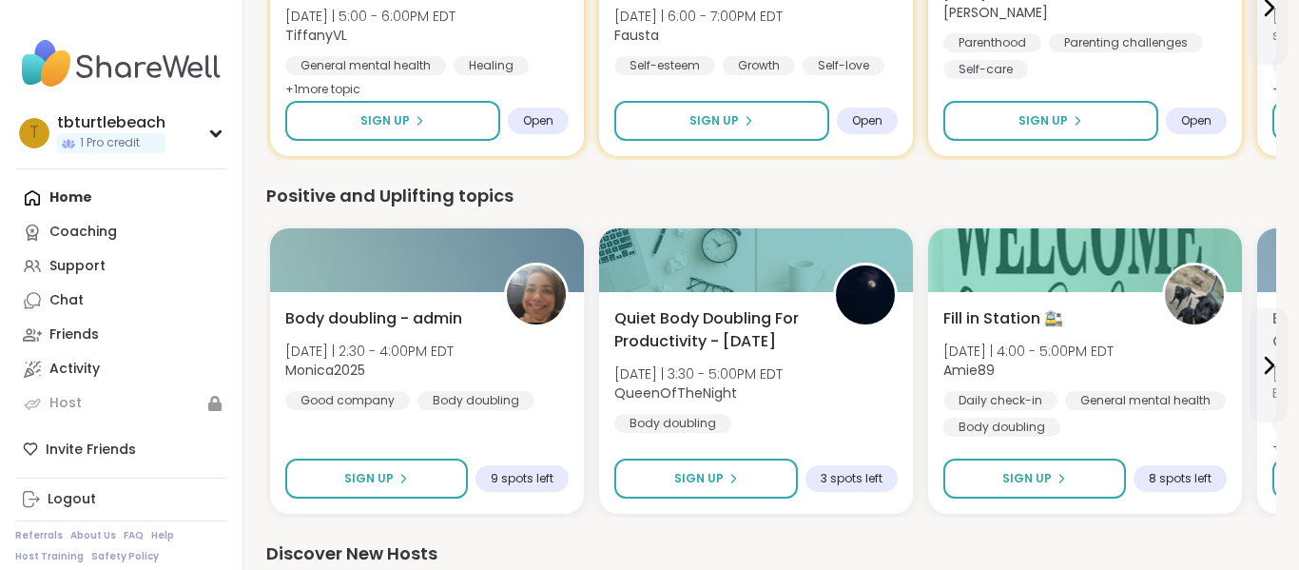
scroll to position [382, 0]
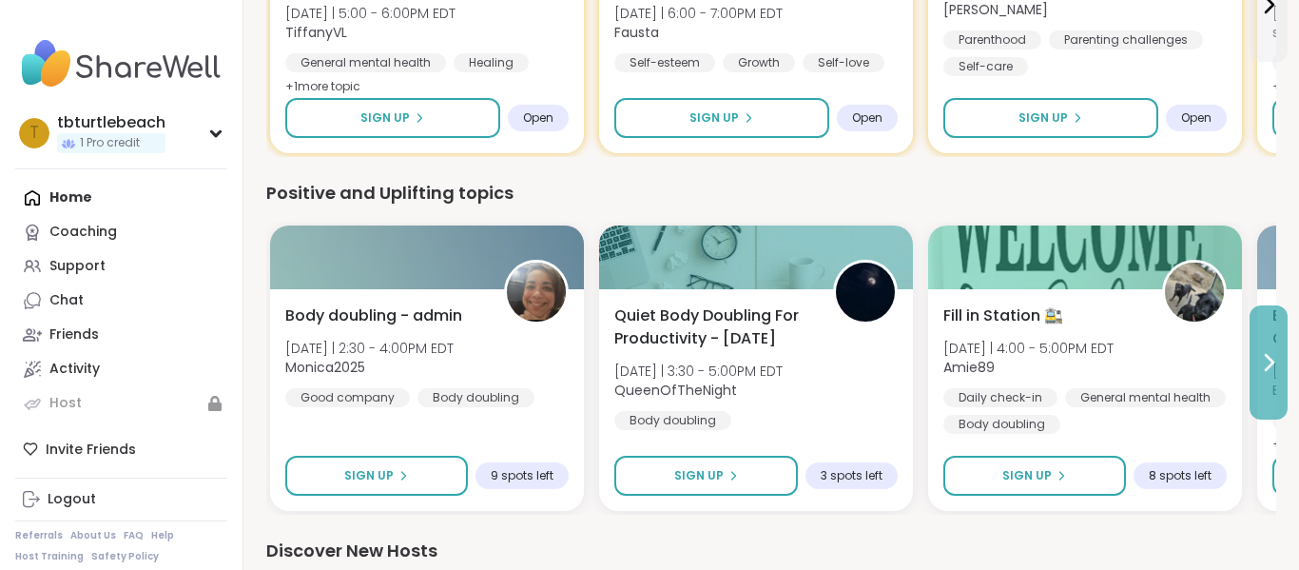
click at [1269, 363] on icon at bounding box center [1269, 362] width 23 height 23
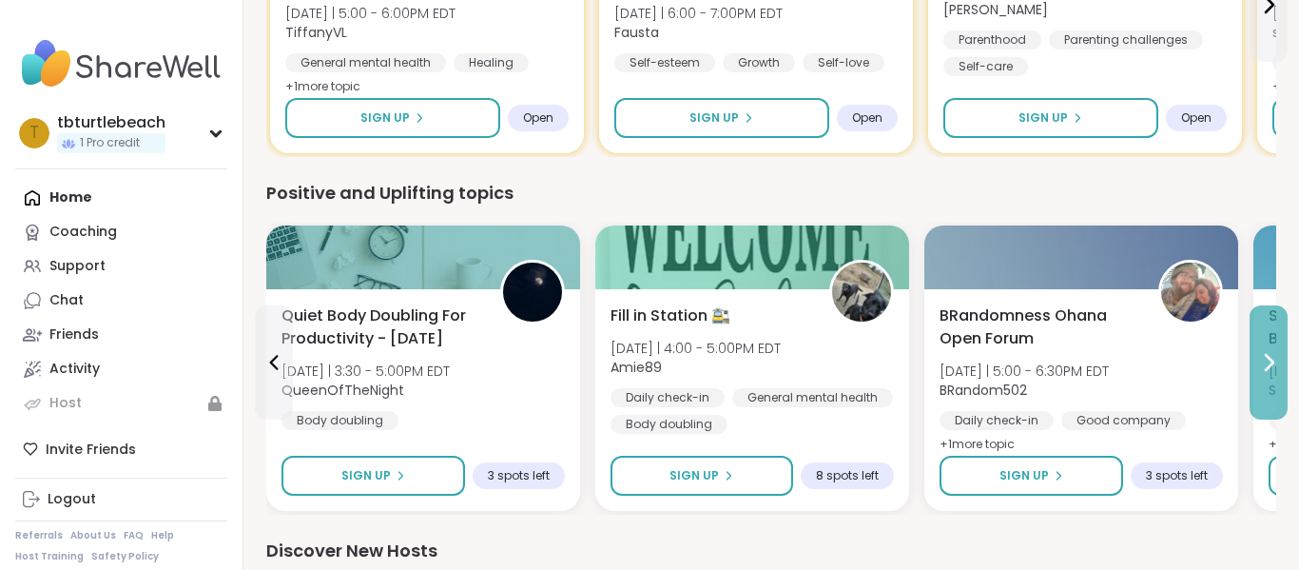
click at [1269, 363] on icon at bounding box center [1269, 362] width 23 height 23
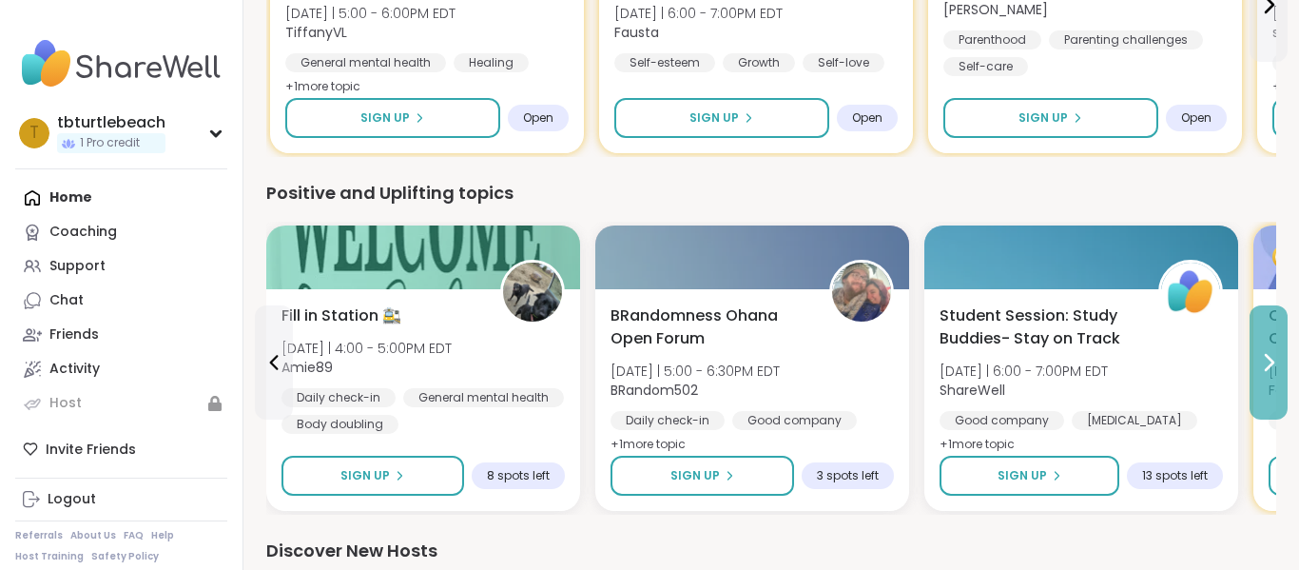
click at [1269, 363] on icon at bounding box center [1269, 362] width 23 height 23
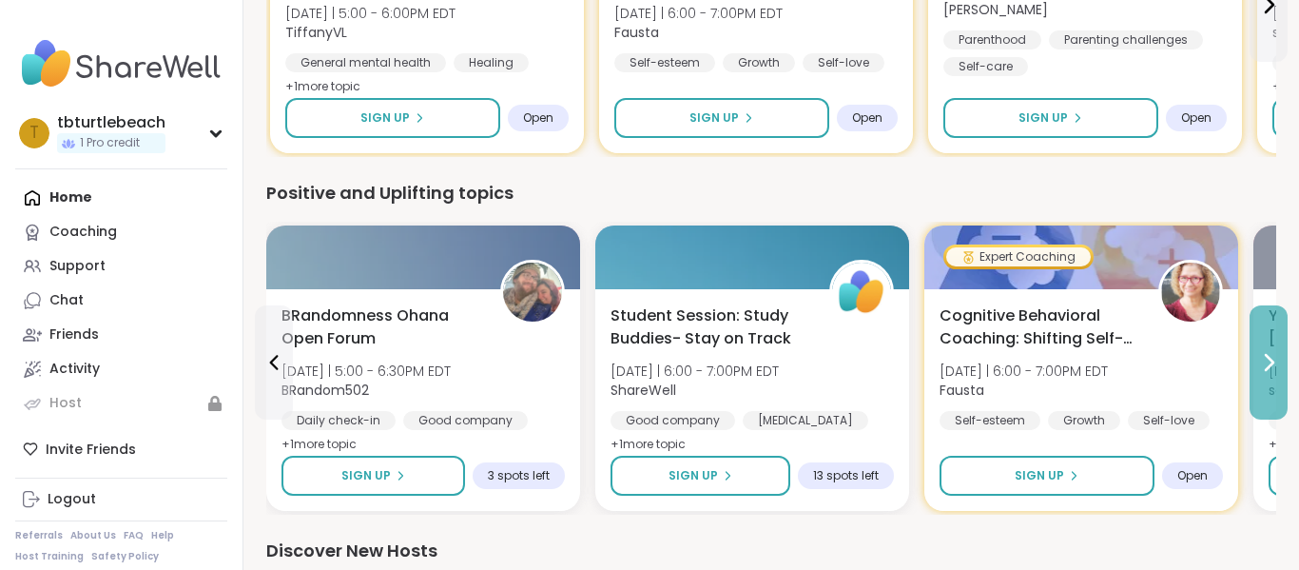
click at [1269, 363] on icon at bounding box center [1269, 362] width 23 height 23
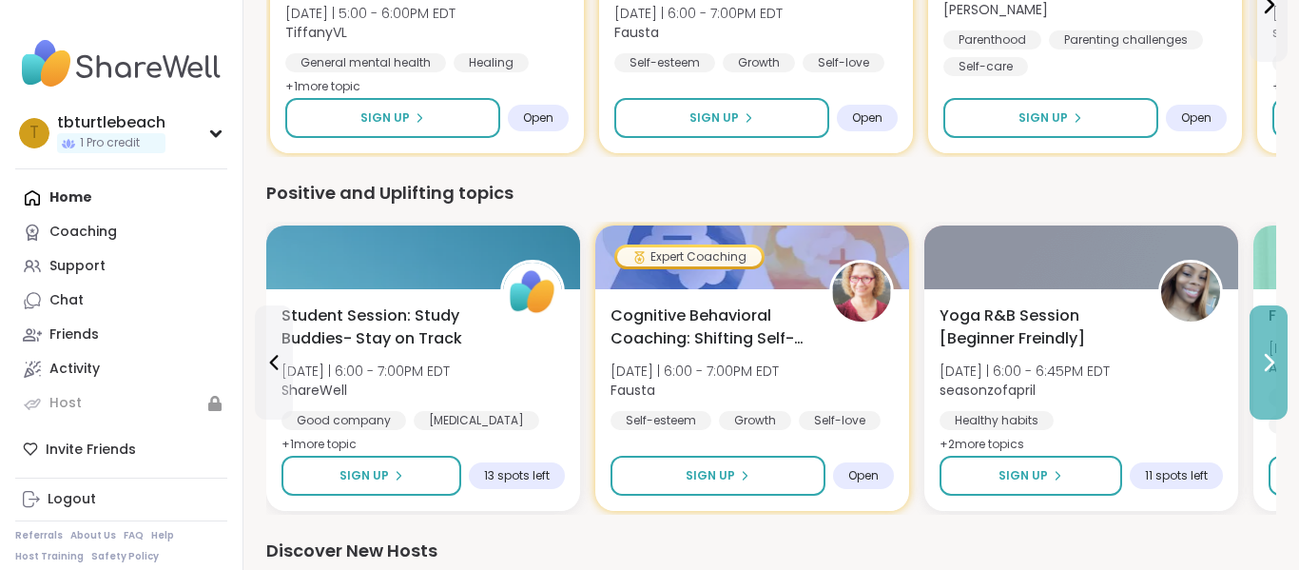
click at [1269, 363] on icon at bounding box center [1269, 362] width 23 height 23
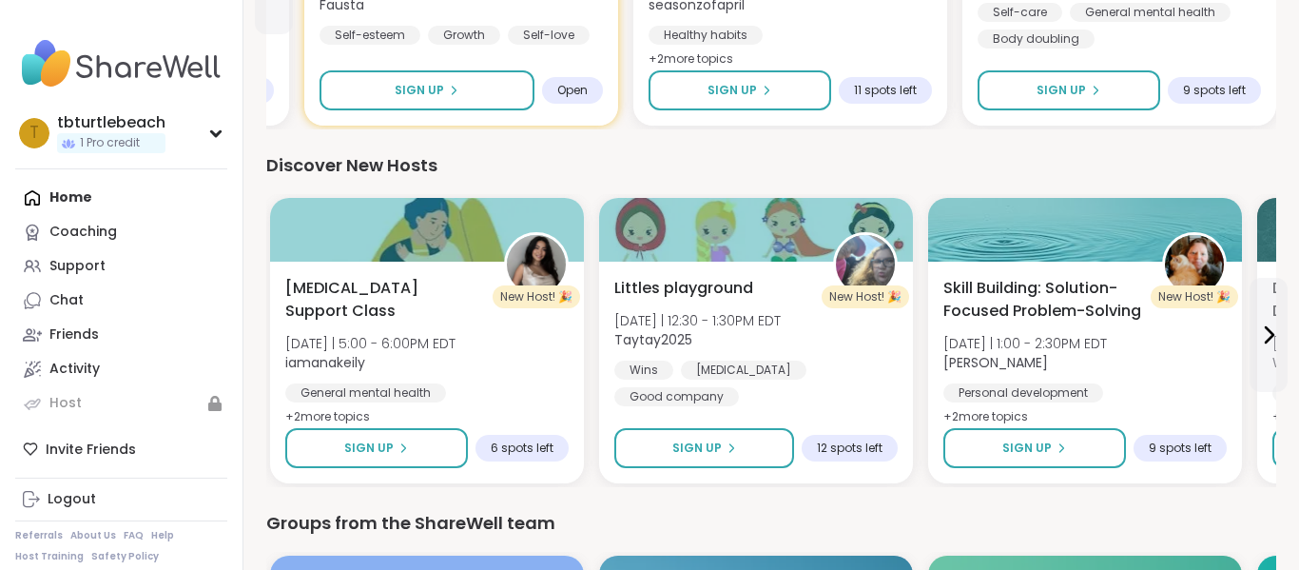
scroll to position [771, 0]
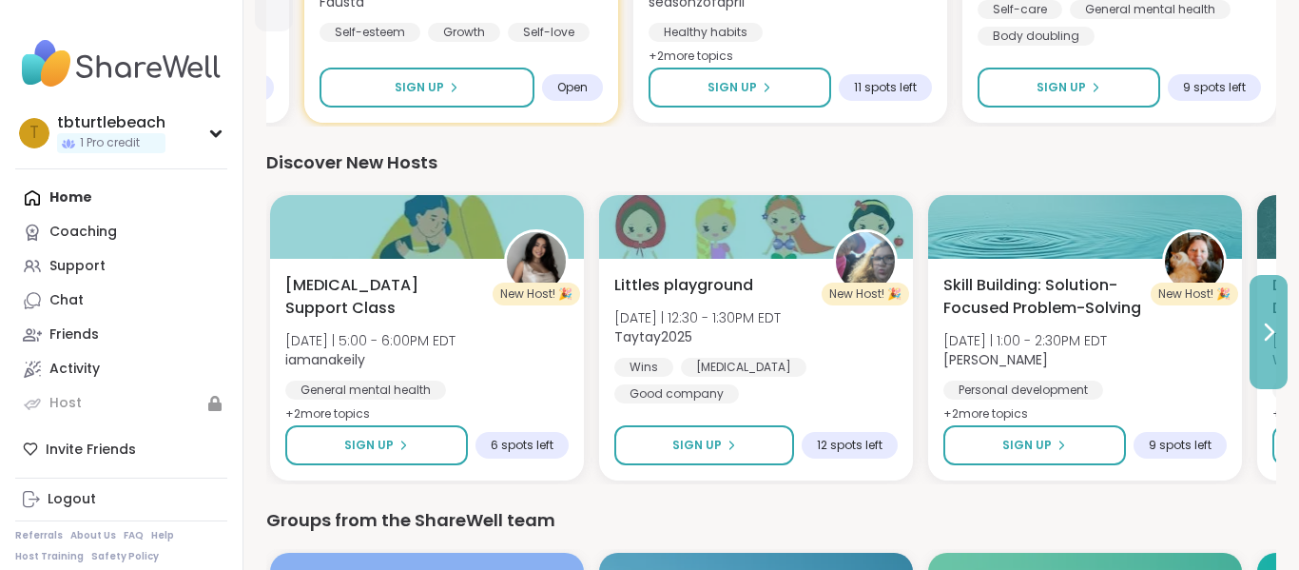
click at [1268, 331] on icon at bounding box center [1269, 332] width 23 height 23
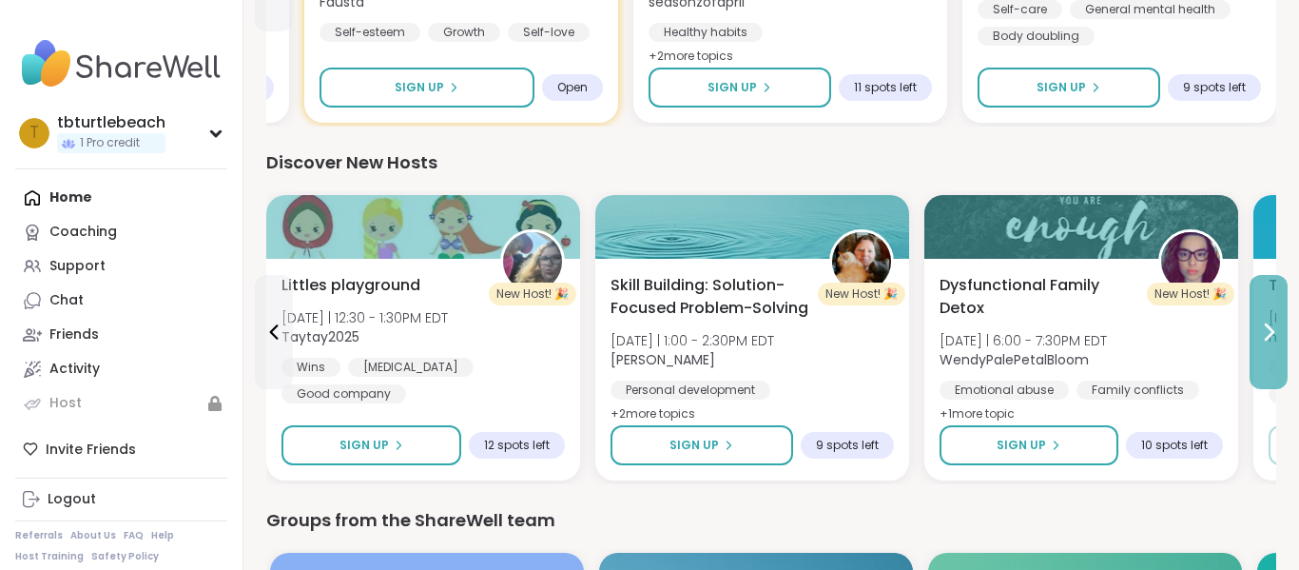
click at [1268, 331] on icon at bounding box center [1269, 332] width 23 height 23
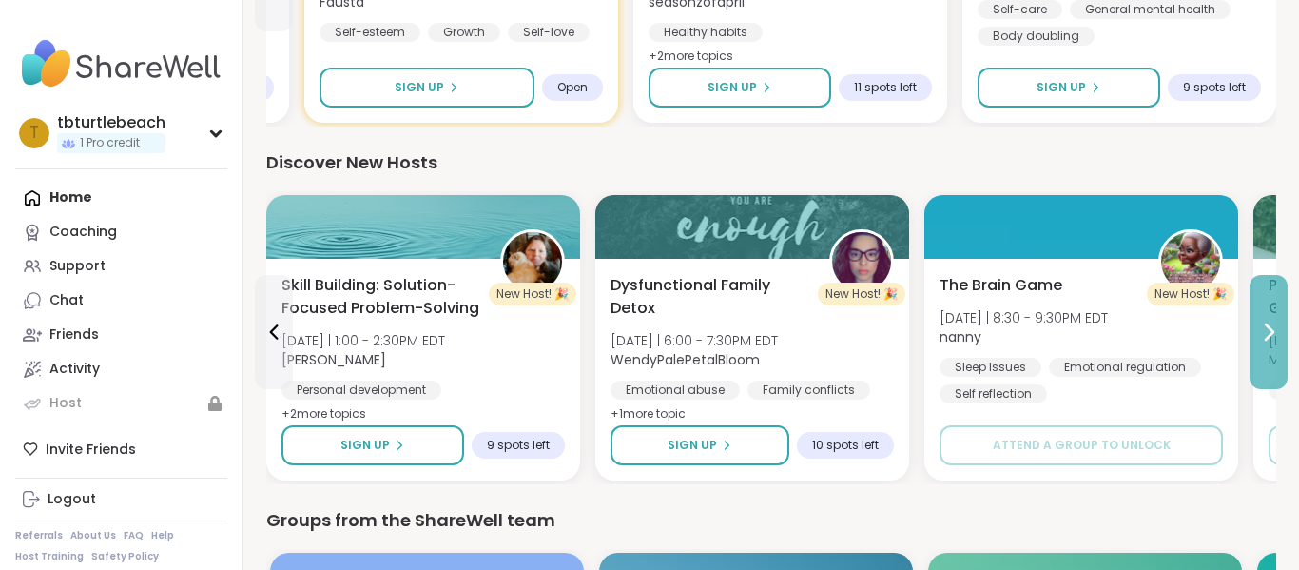
click at [1268, 331] on icon at bounding box center [1269, 332] width 23 height 23
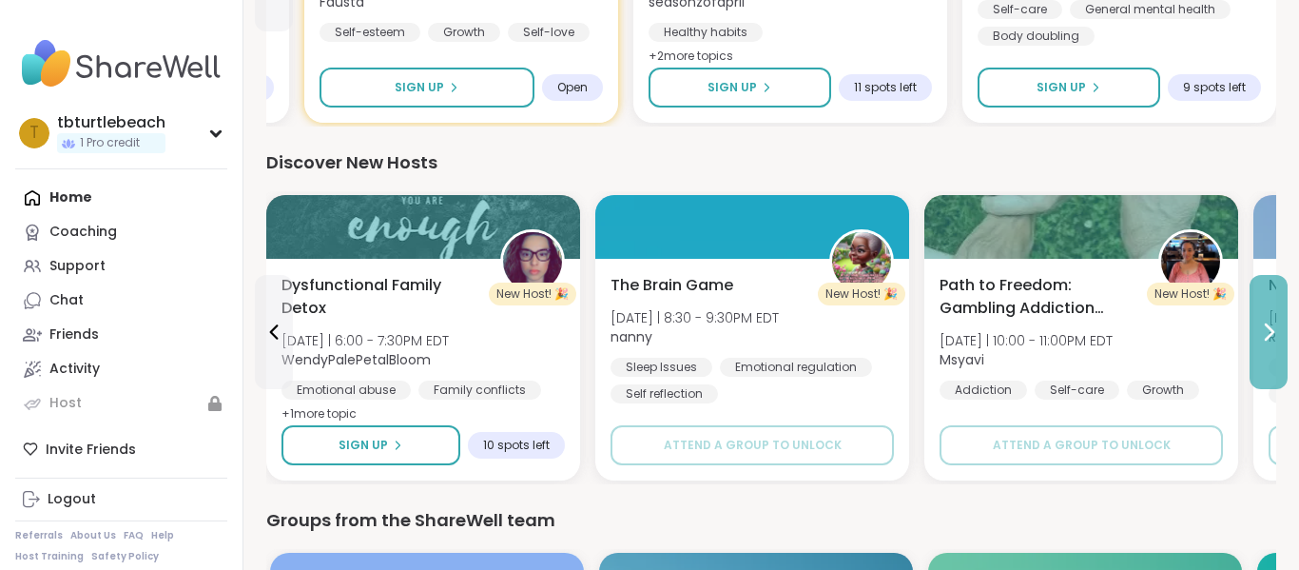
click at [1268, 331] on icon at bounding box center [1269, 332] width 23 height 23
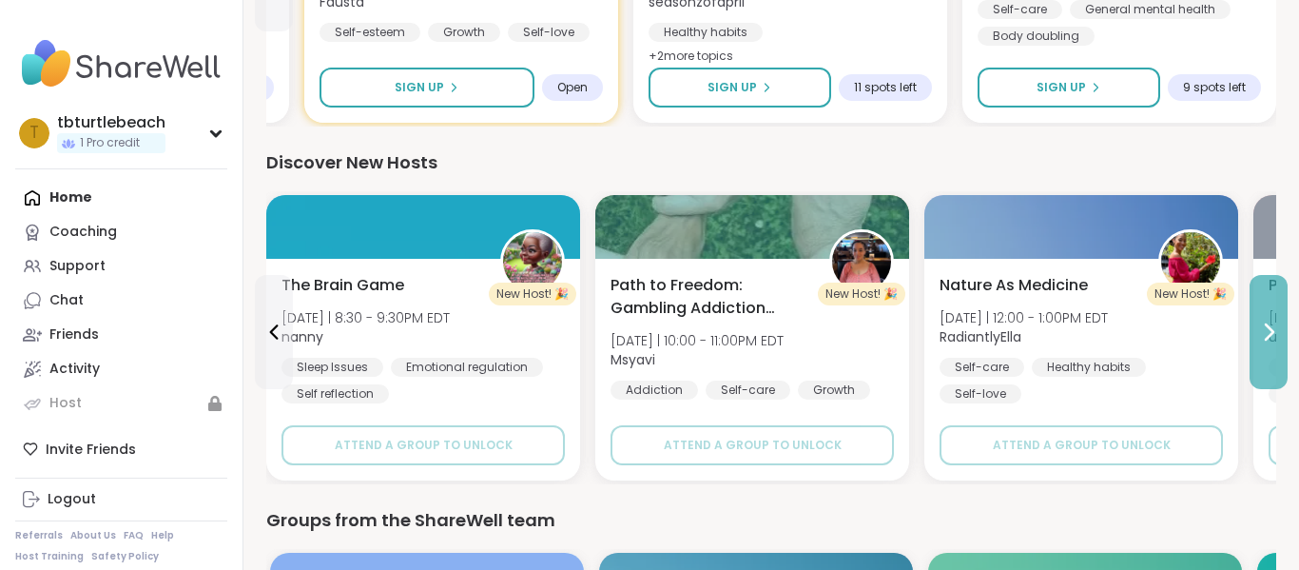
click at [1268, 331] on icon at bounding box center [1269, 332] width 23 height 23
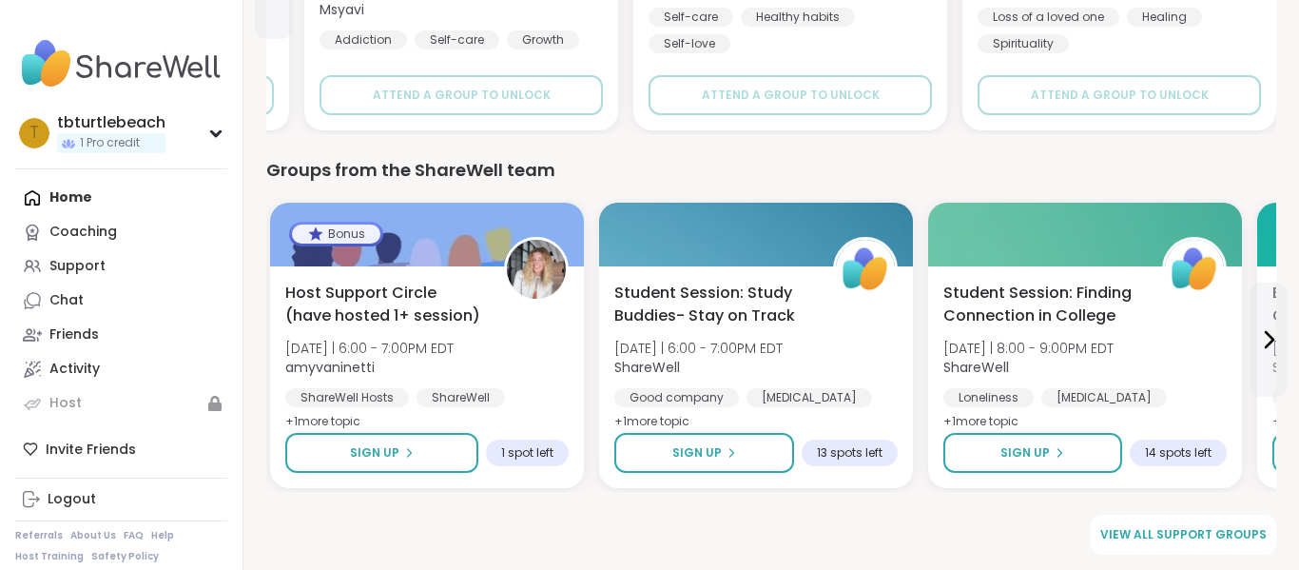
scroll to position [1124, 0]
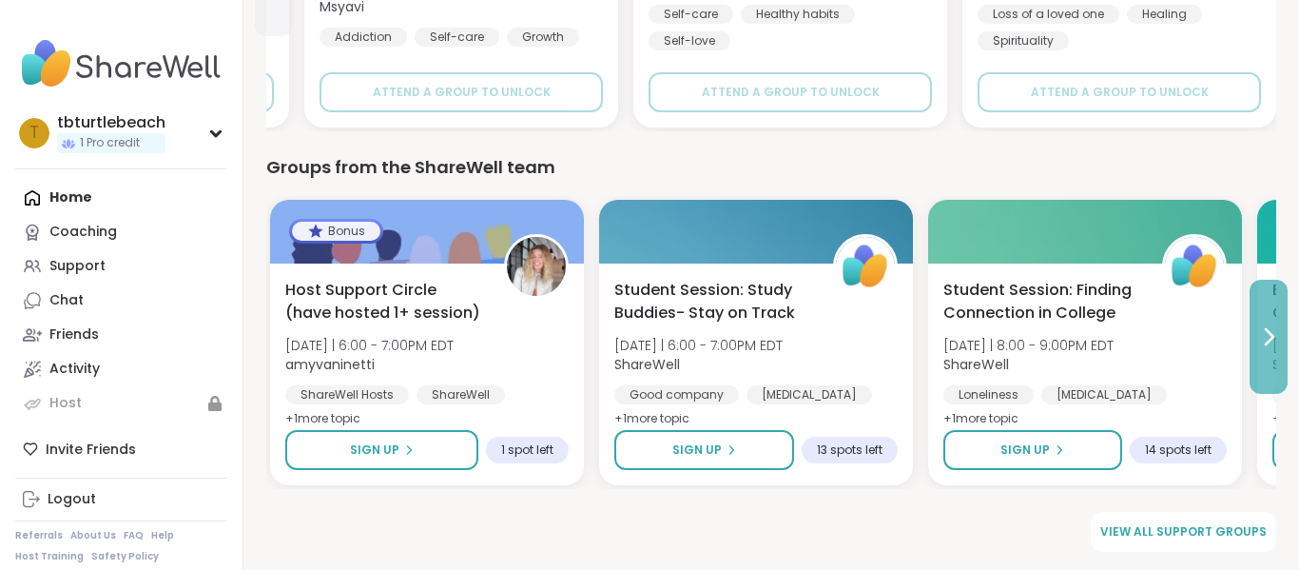
click at [1266, 342] on icon at bounding box center [1270, 336] width 8 height 15
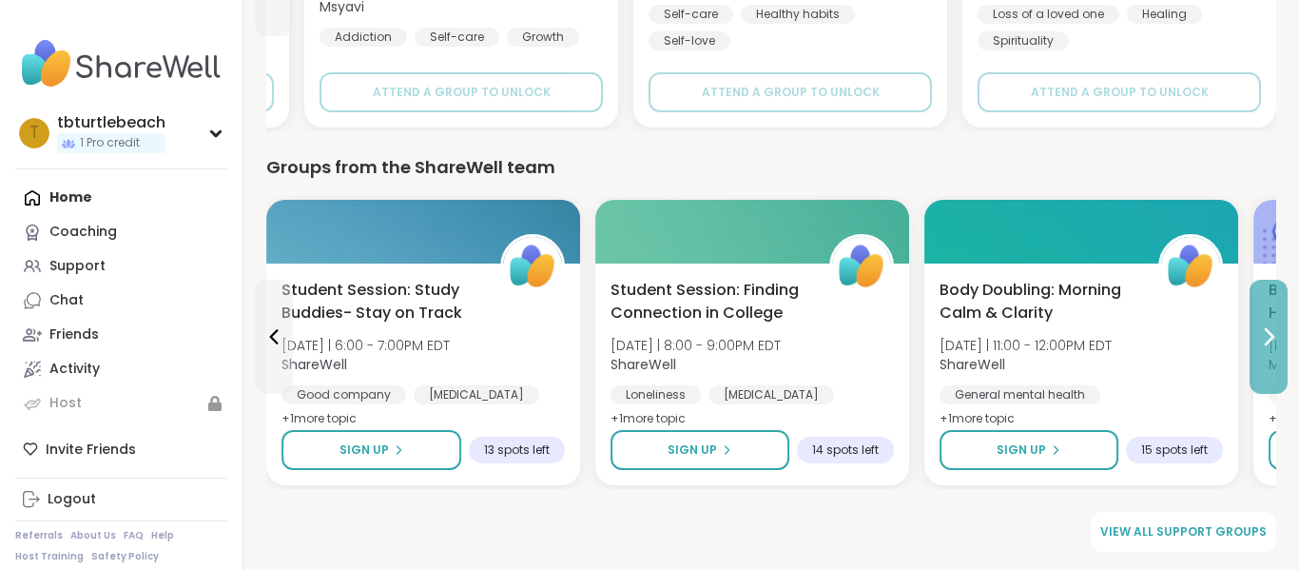
click at [1266, 342] on icon at bounding box center [1270, 336] width 8 height 15
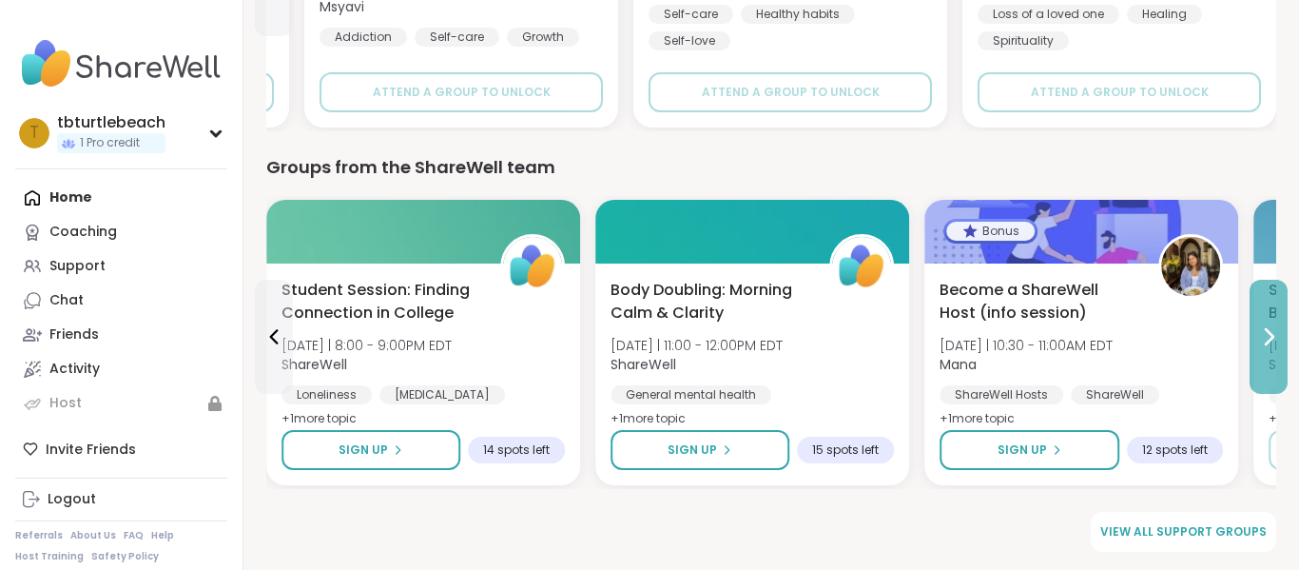
click at [1266, 342] on icon at bounding box center [1270, 336] width 8 height 15
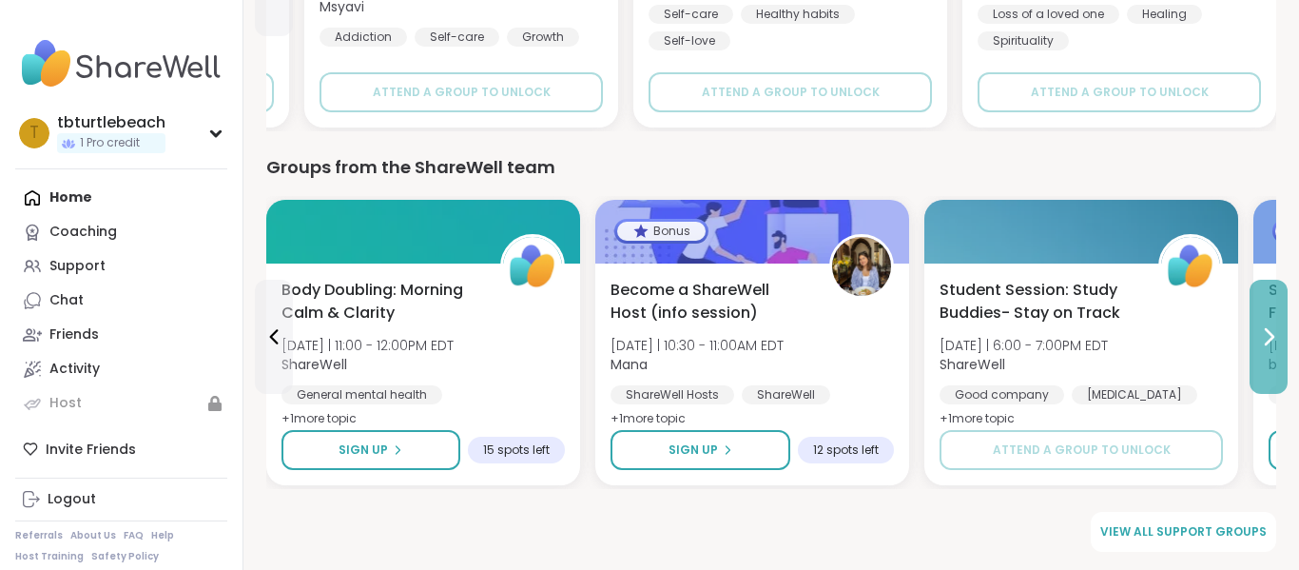
click at [1266, 342] on icon at bounding box center [1270, 336] width 8 height 15
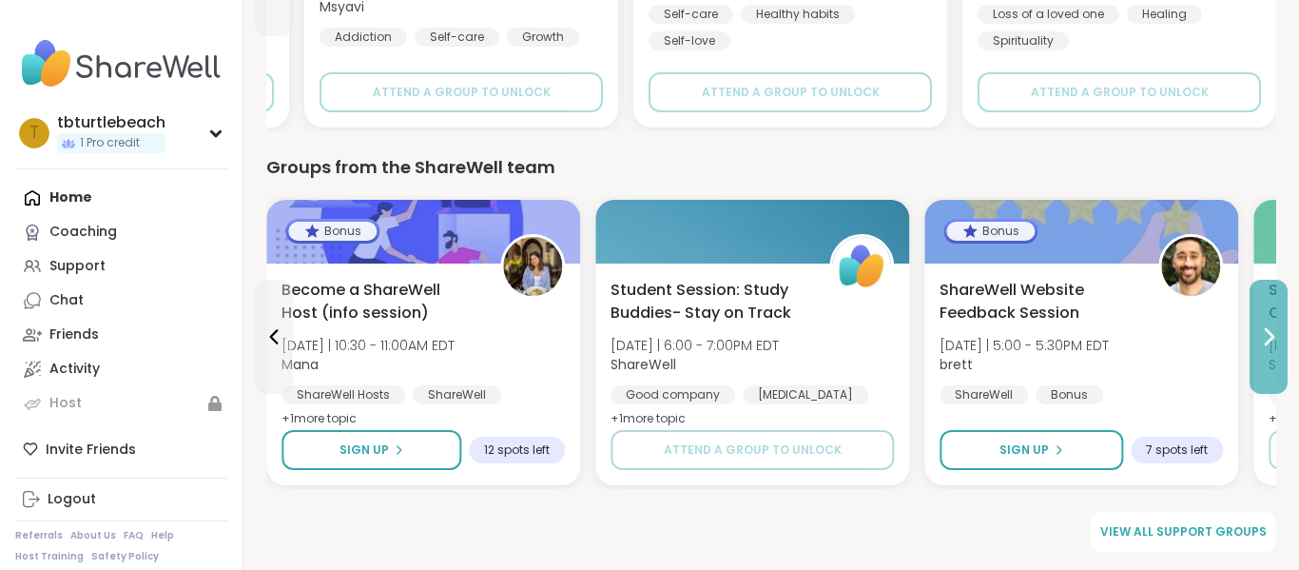
click at [1266, 342] on icon at bounding box center [1270, 336] width 8 height 15
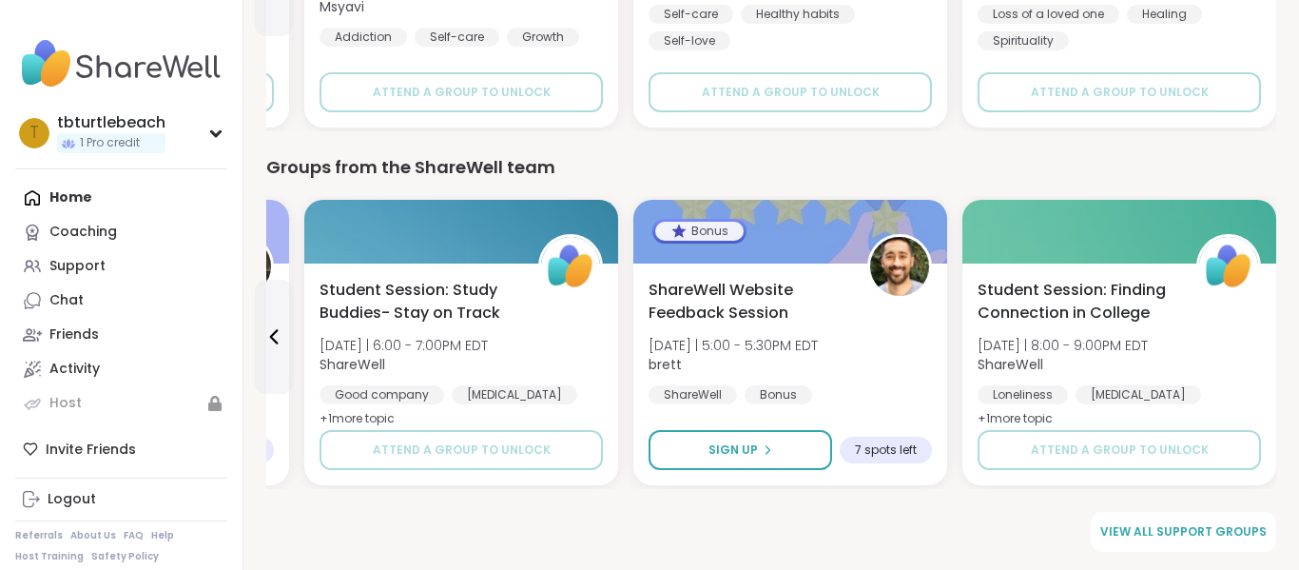
click at [1265, 342] on div "Student Session: Finding Connection in College [DATE] | 8:00 - 9:00PM EDT Share…" at bounding box center [1120, 375] width 314 height 222
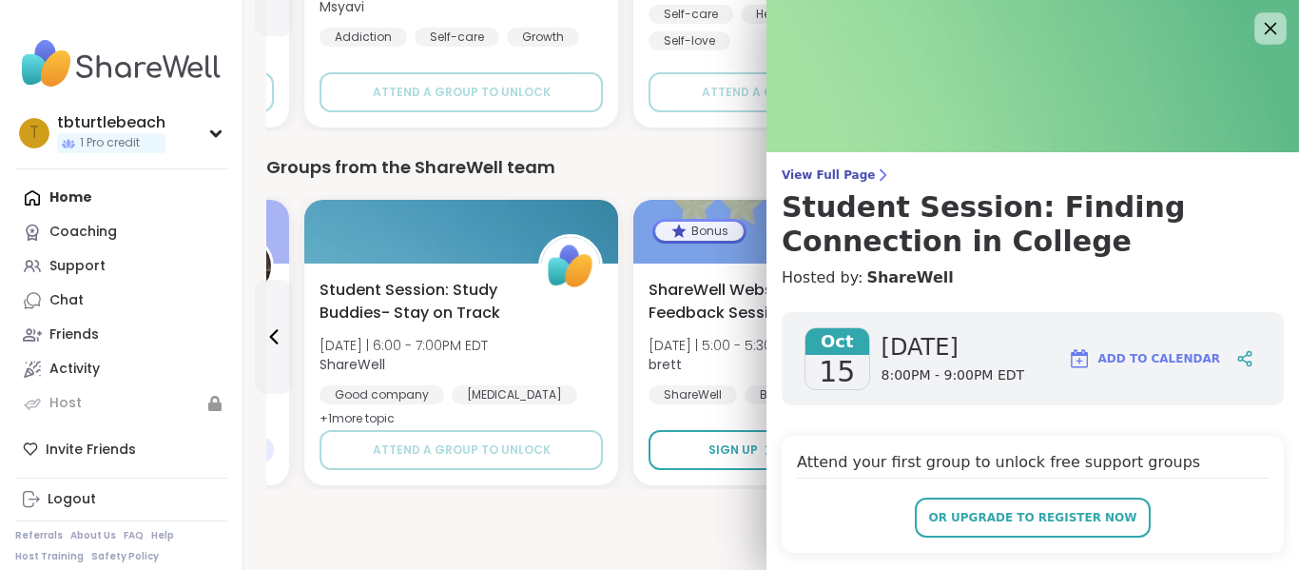
click at [1273, 29] on icon at bounding box center [1271, 28] width 24 height 24
